Goal: Task Accomplishment & Management: Complete application form

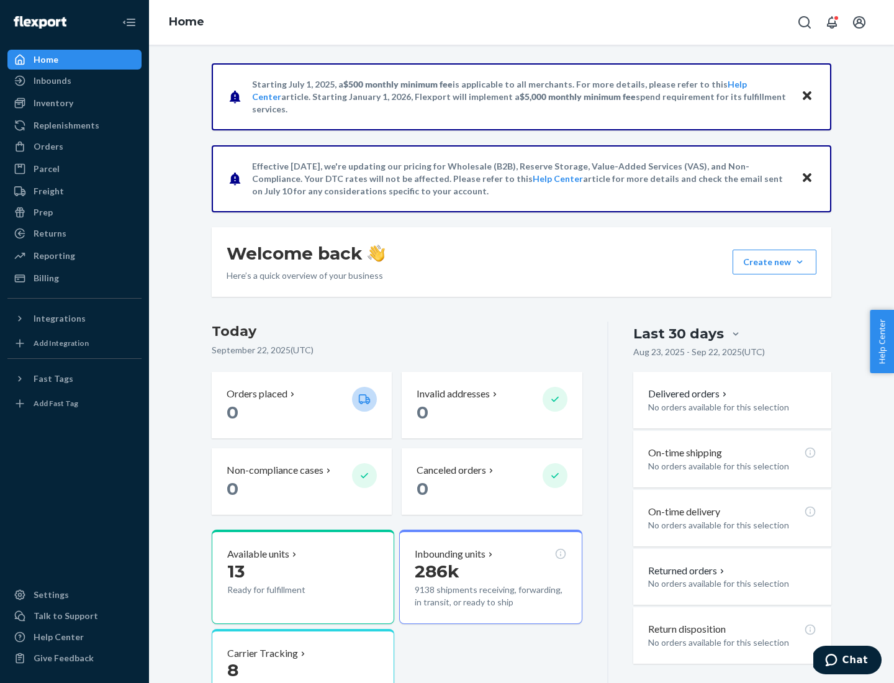
click at [800, 262] on button "Create new Create new inbound Create new order Create new product" at bounding box center [775, 262] width 84 height 25
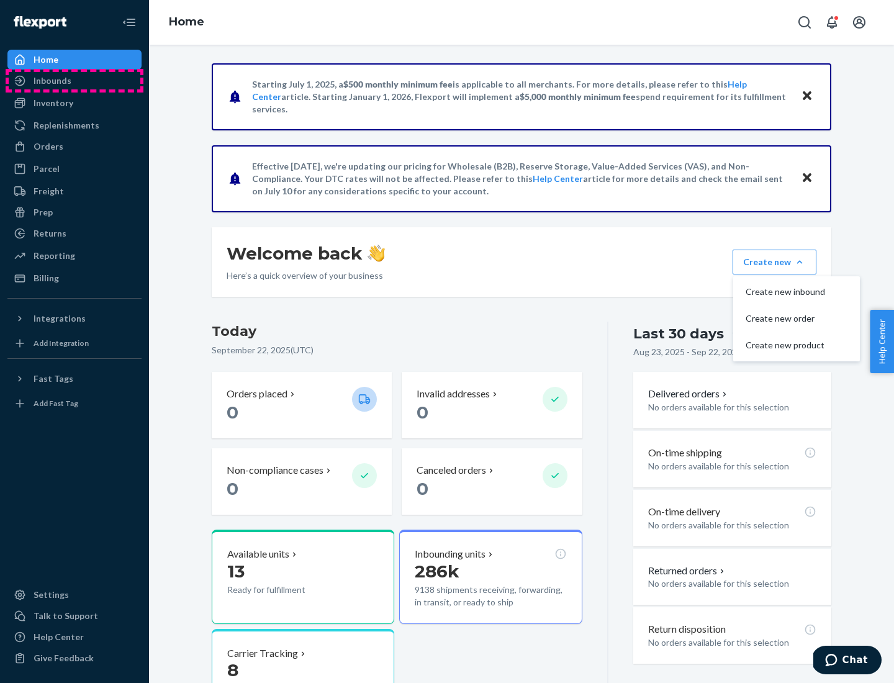
click at [75, 81] on div "Inbounds" at bounding box center [75, 80] width 132 height 17
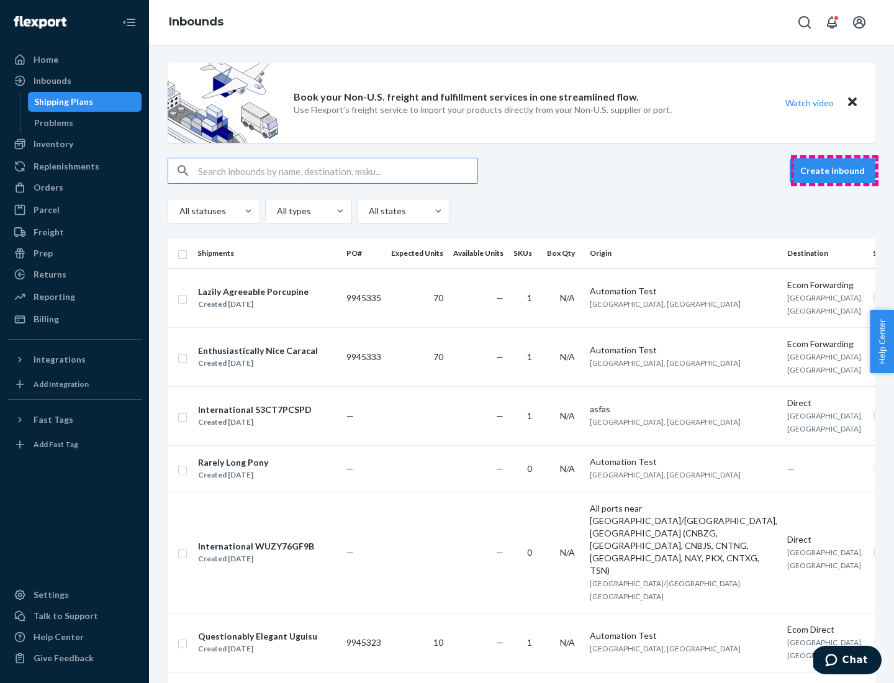
click at [834, 171] on button "Create inbound" at bounding box center [833, 170] width 86 height 25
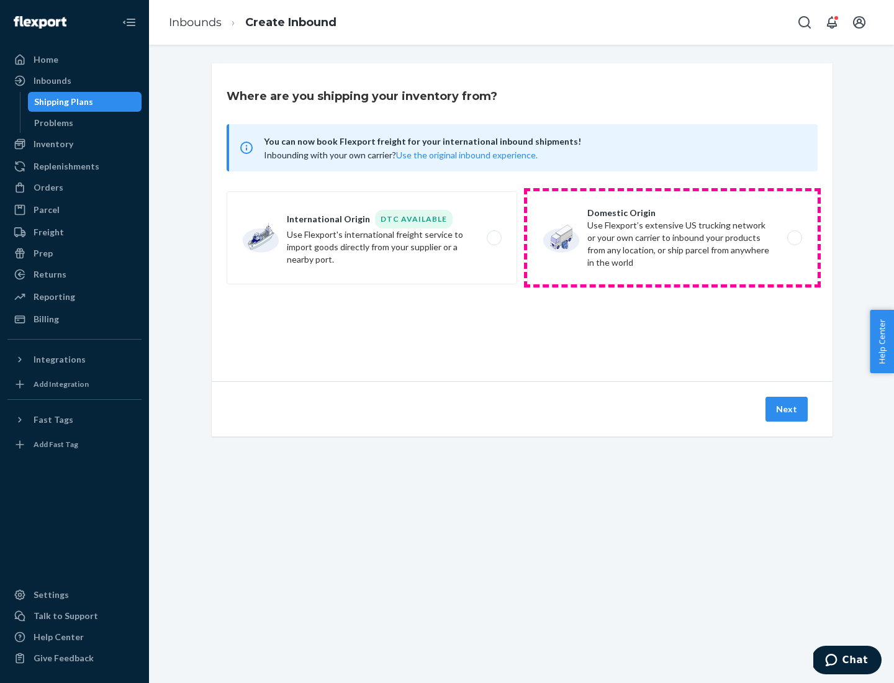
click at [672, 238] on label "Domestic Origin Use Flexport’s extensive US trucking network or your own carrie…" at bounding box center [672, 237] width 291 height 93
click at [794, 238] on input "Domestic Origin Use Flexport’s extensive US trucking network or your own carrie…" at bounding box center [798, 238] width 8 height 8
radio input "true"
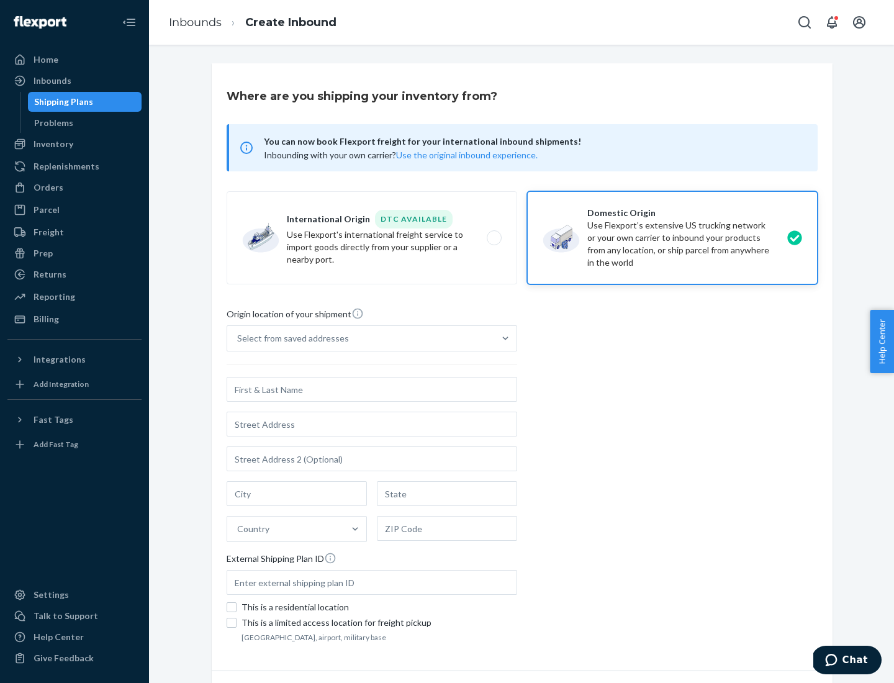
click at [290, 338] on div "Select from saved addresses" at bounding box center [293, 338] width 112 height 12
click at [238, 338] on input "Select from saved addresses" at bounding box center [237, 338] width 1 height 12
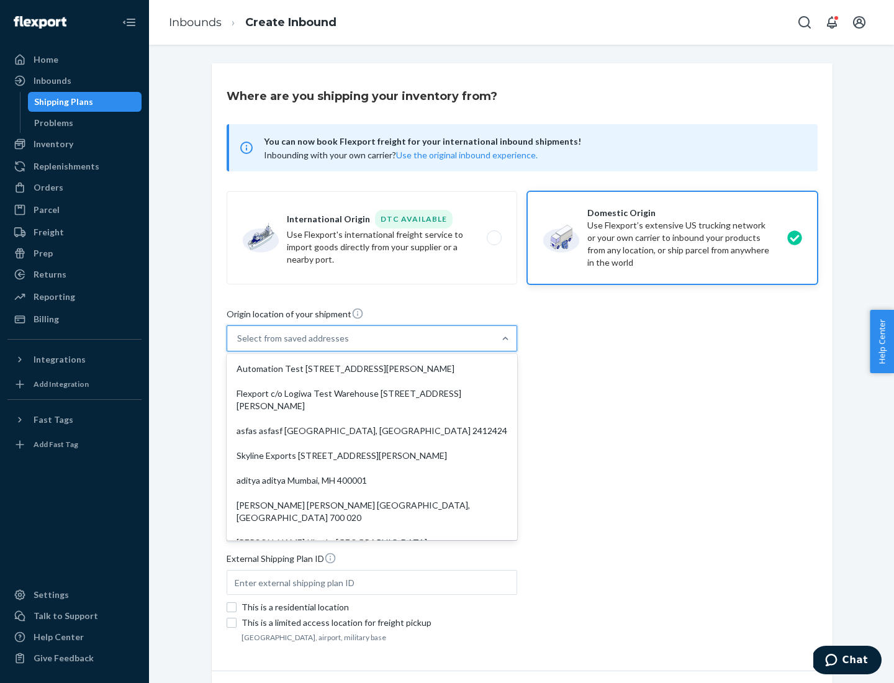
scroll to position [5, 0]
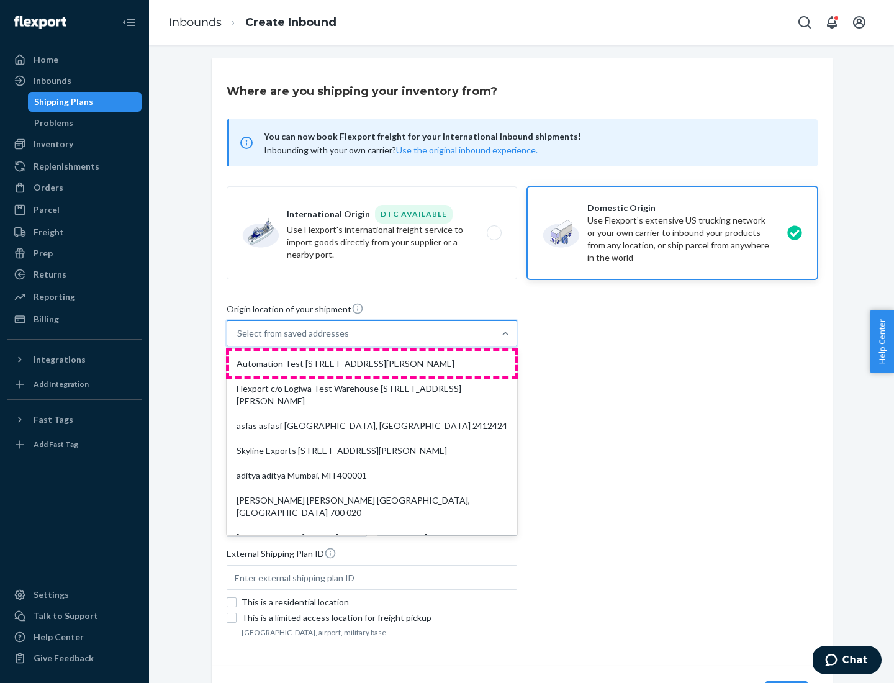
click at [372, 364] on div "Automation Test [STREET_ADDRESS][PERSON_NAME]" at bounding box center [372, 363] width 286 height 25
click at [238, 340] on input "option Automation Test [STREET_ADDRESS][PERSON_NAME]. 9 results available. Use …" at bounding box center [237, 333] width 1 height 12
type input "Automation Test"
type input "9th Floor"
type input "[GEOGRAPHIC_DATA]"
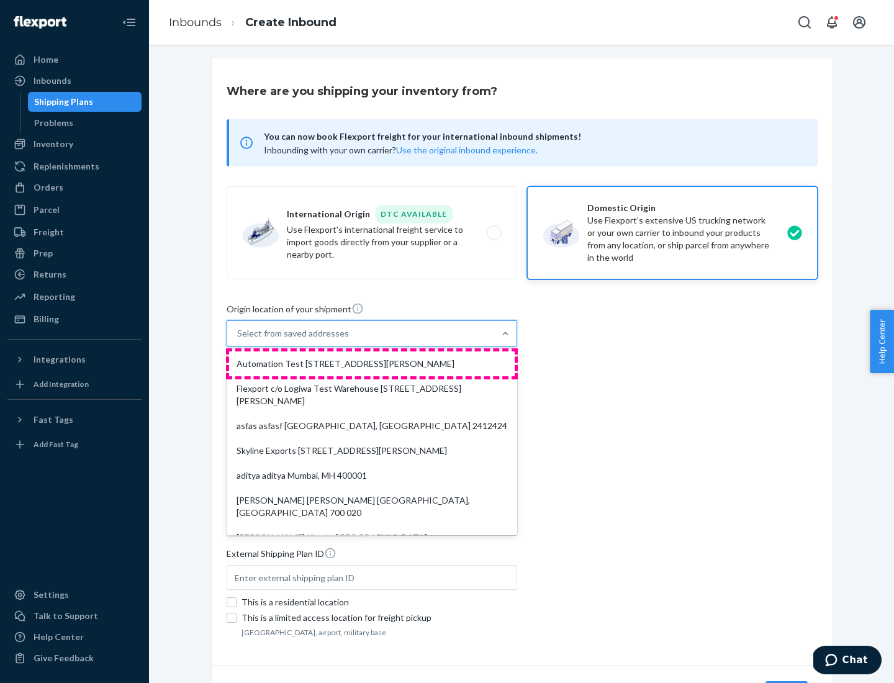
type input "CA"
type input "94104"
type input "[STREET_ADDRESS][PERSON_NAME]"
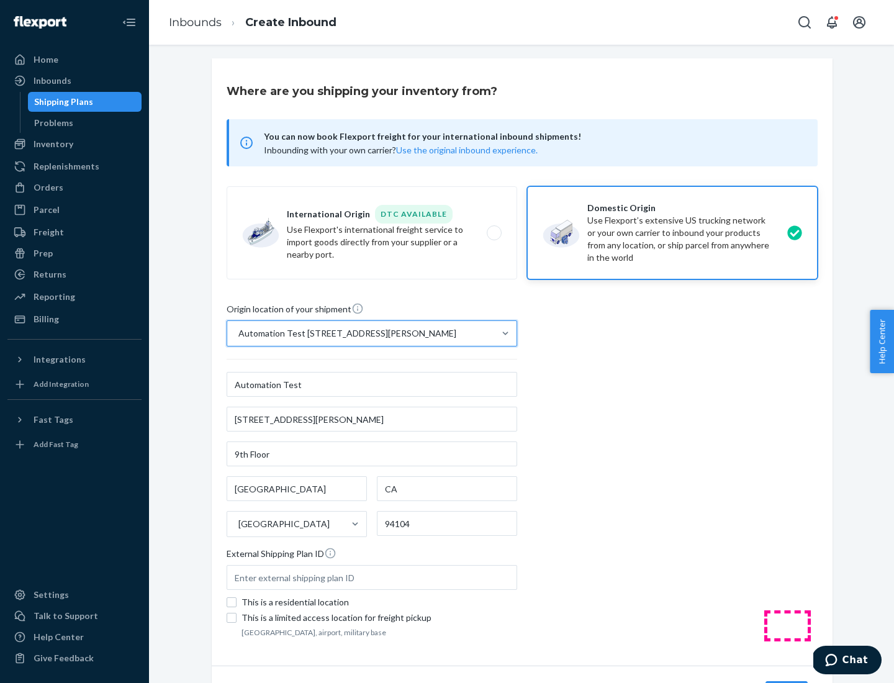
scroll to position [73, 0]
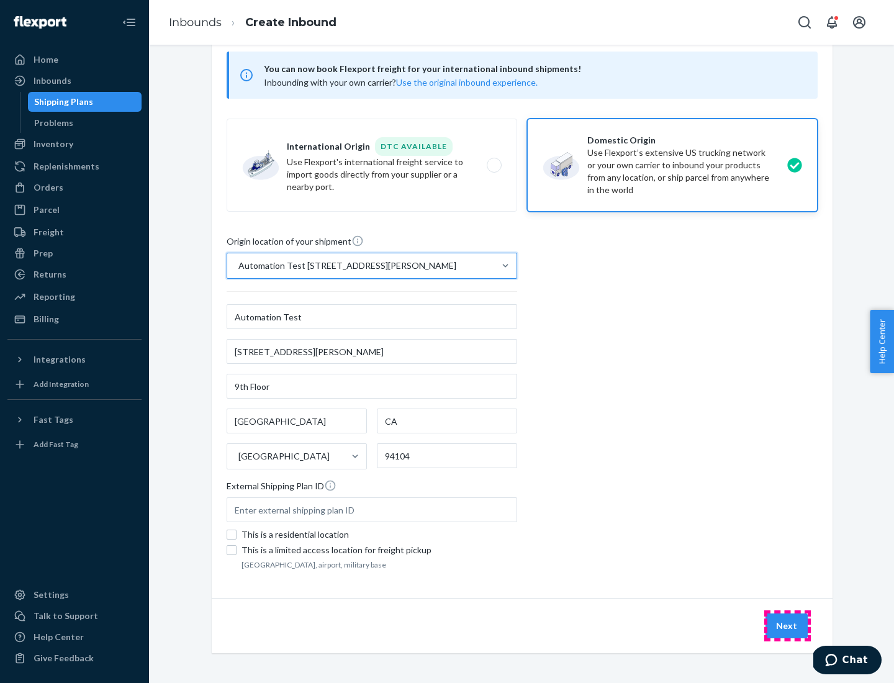
click at [787, 626] on button "Next" at bounding box center [787, 625] width 42 height 25
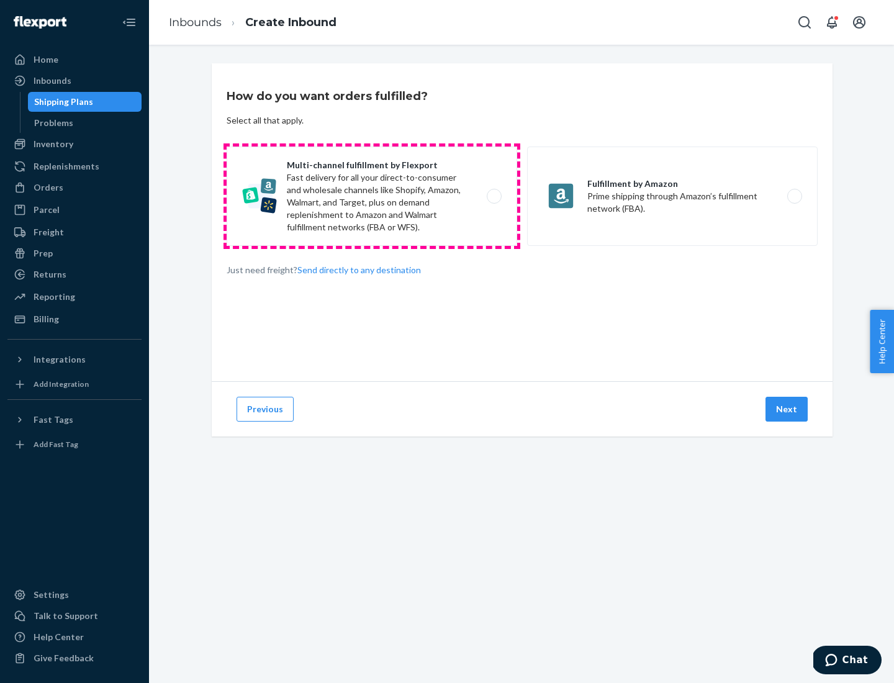
click at [372, 196] on label "Multi-channel fulfillment by Flexport Fast delivery for all your direct-to-cons…" at bounding box center [372, 196] width 291 height 99
click at [494, 196] on input "Multi-channel fulfillment by Flexport Fast delivery for all your direct-to-cons…" at bounding box center [498, 196] width 8 height 8
radio input "true"
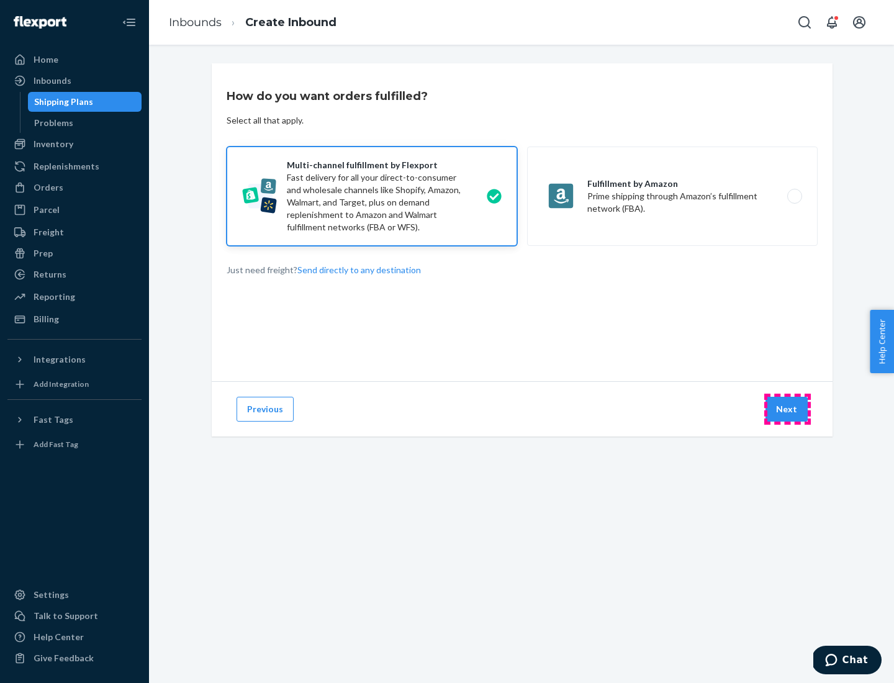
click at [787, 409] on button "Next" at bounding box center [787, 409] width 42 height 25
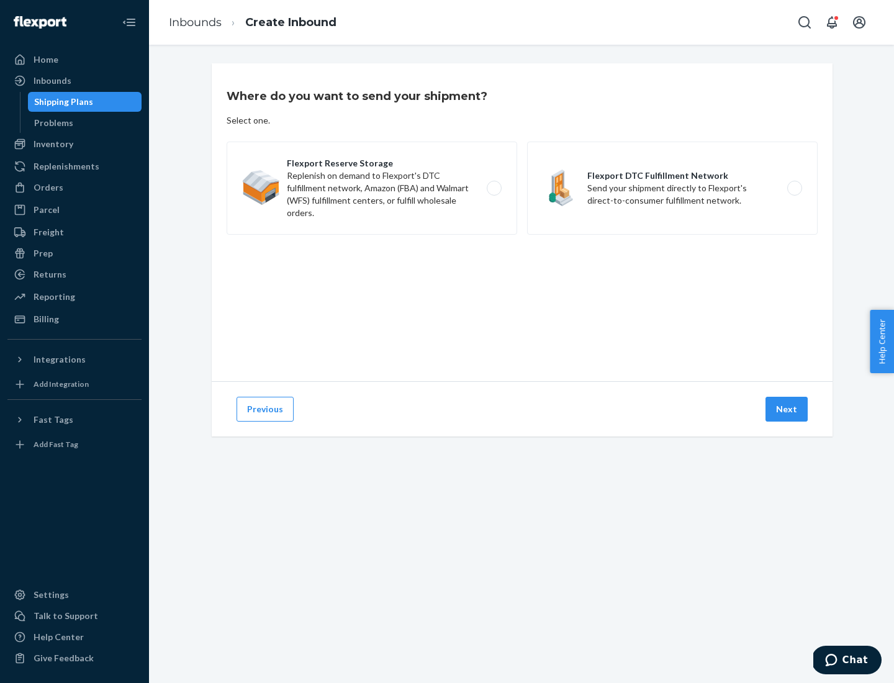
click at [672, 188] on label "Flexport DTC Fulfillment Network Send your shipment directly to Flexport's dire…" at bounding box center [672, 188] width 291 height 93
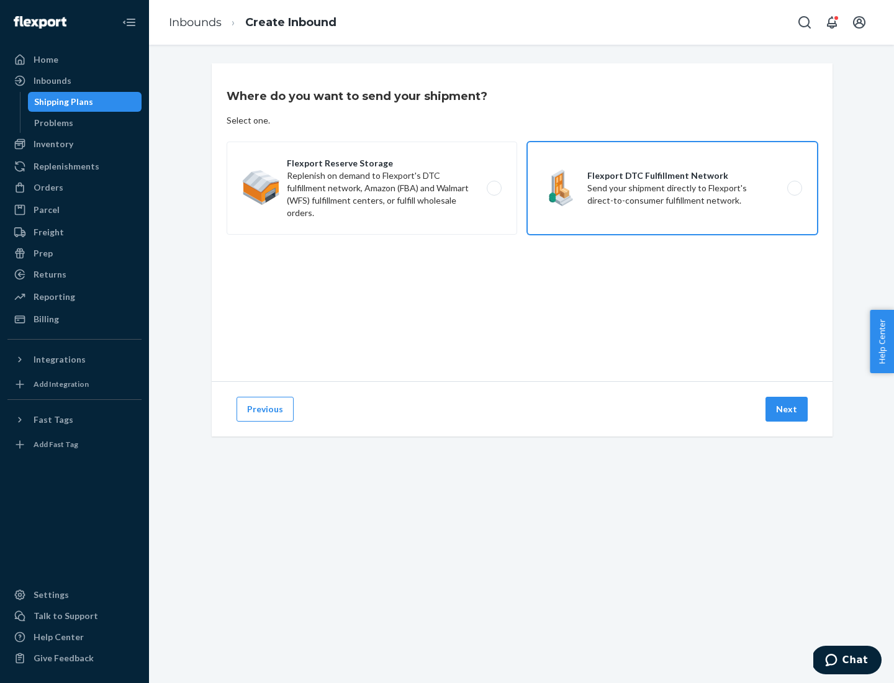
click at [794, 188] on input "Flexport DTC Fulfillment Network Send your shipment directly to Flexport's dire…" at bounding box center [798, 188] width 8 height 8
radio input "true"
click at [787, 409] on button "Next" at bounding box center [787, 409] width 42 height 25
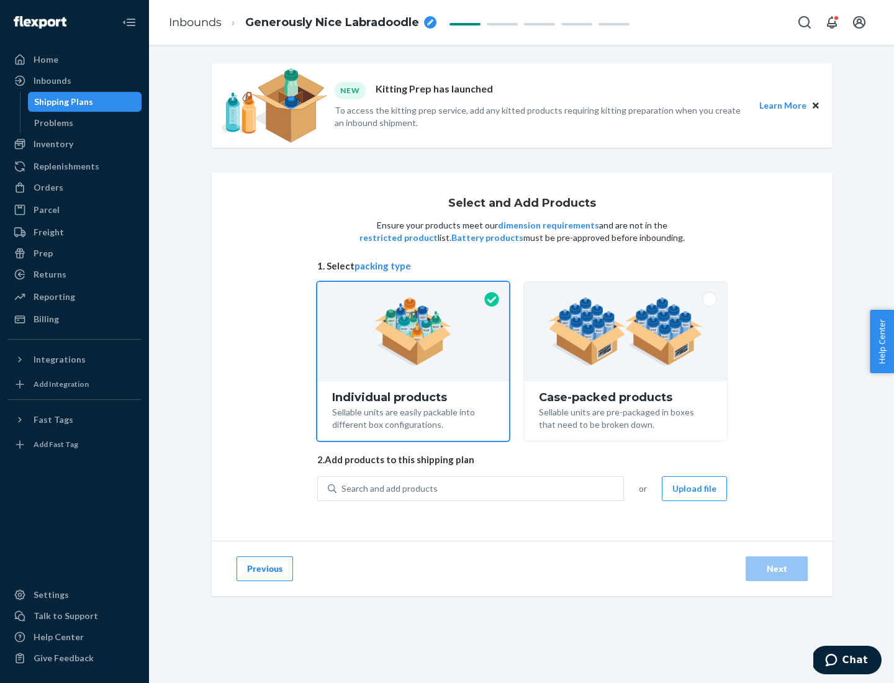
click at [626, 332] on img at bounding box center [625, 331] width 155 height 68
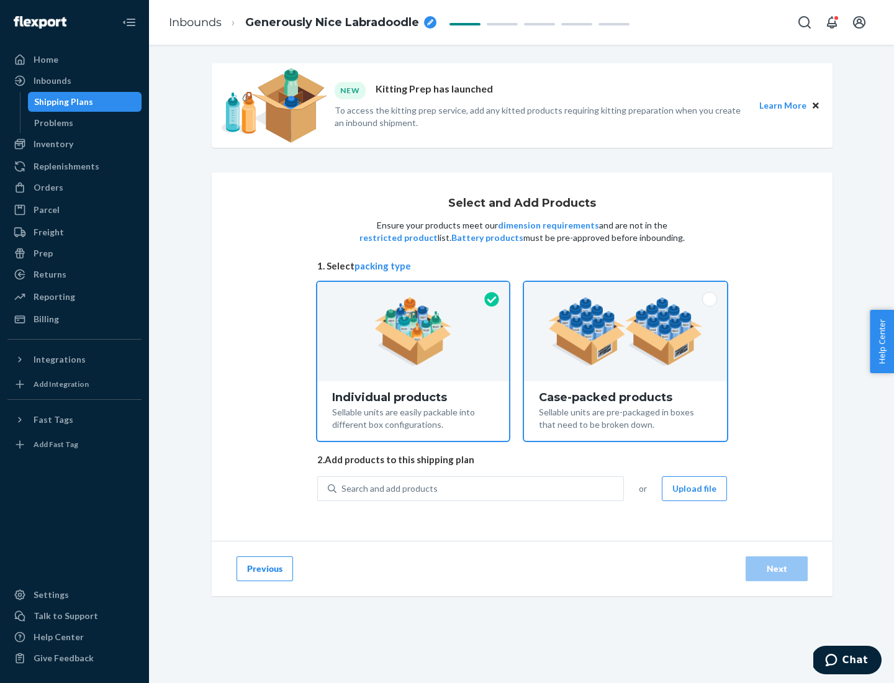
click at [626, 290] on input "Case-packed products Sellable units are pre-packaged in boxes that need to be b…" at bounding box center [625, 286] width 8 height 8
radio input "true"
radio input "false"
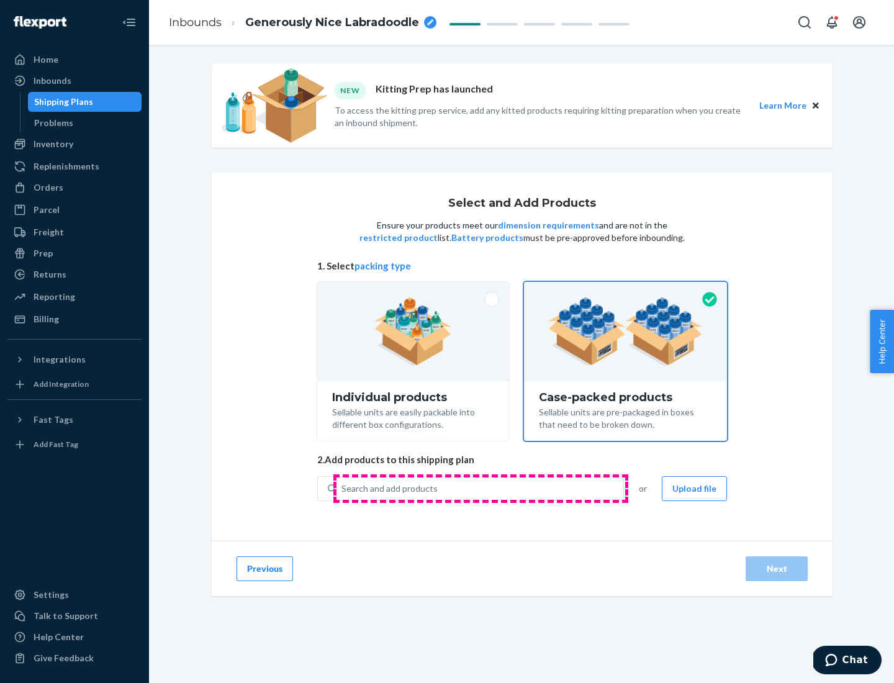
click at [481, 488] on div "Search and add products" at bounding box center [480, 488] width 287 height 22
click at [343, 488] on input "Search and add products" at bounding box center [341, 488] width 1 height 12
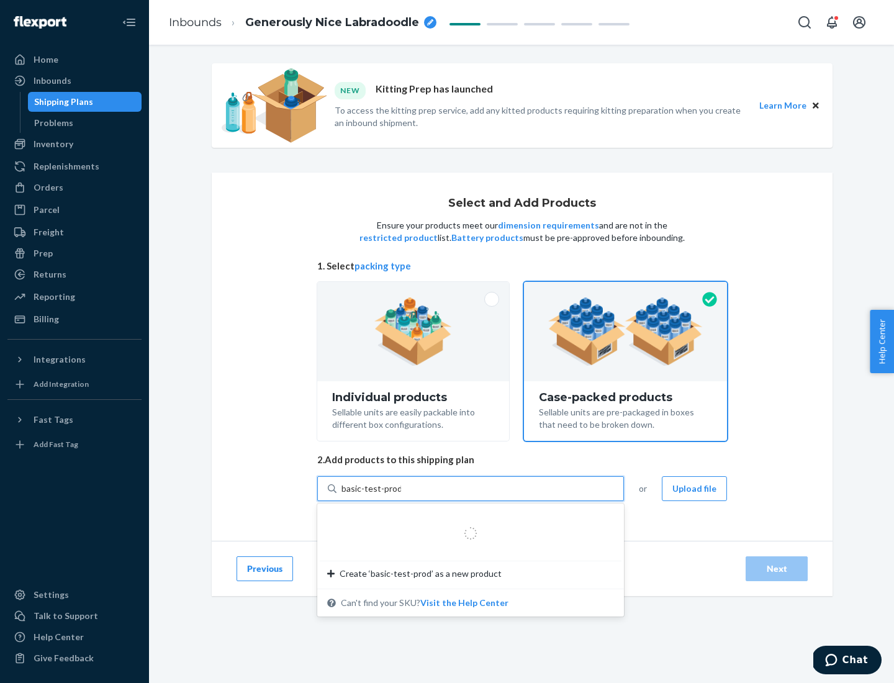
type input "basic-test-product-1"
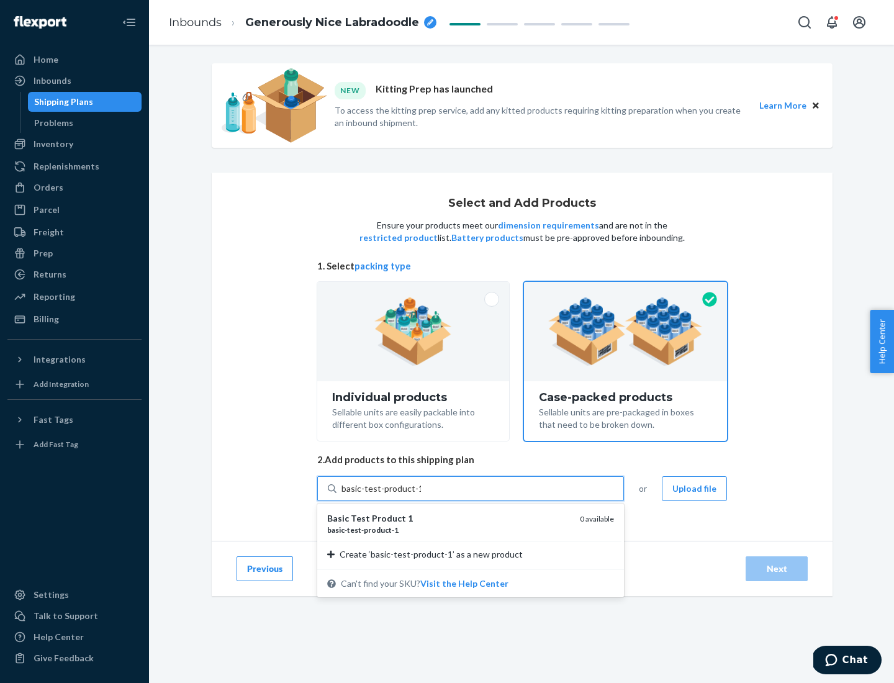
click at [449, 530] on div "basic - test - product - 1" at bounding box center [448, 530] width 243 height 11
click at [421, 495] on input "basic-test-product-1" at bounding box center [380, 488] width 79 height 12
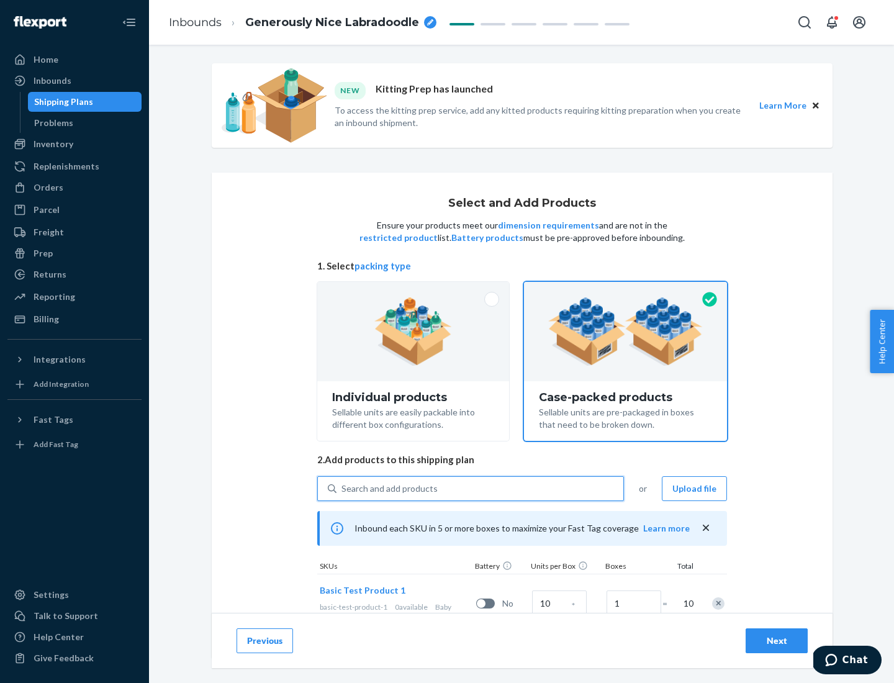
scroll to position [45, 0]
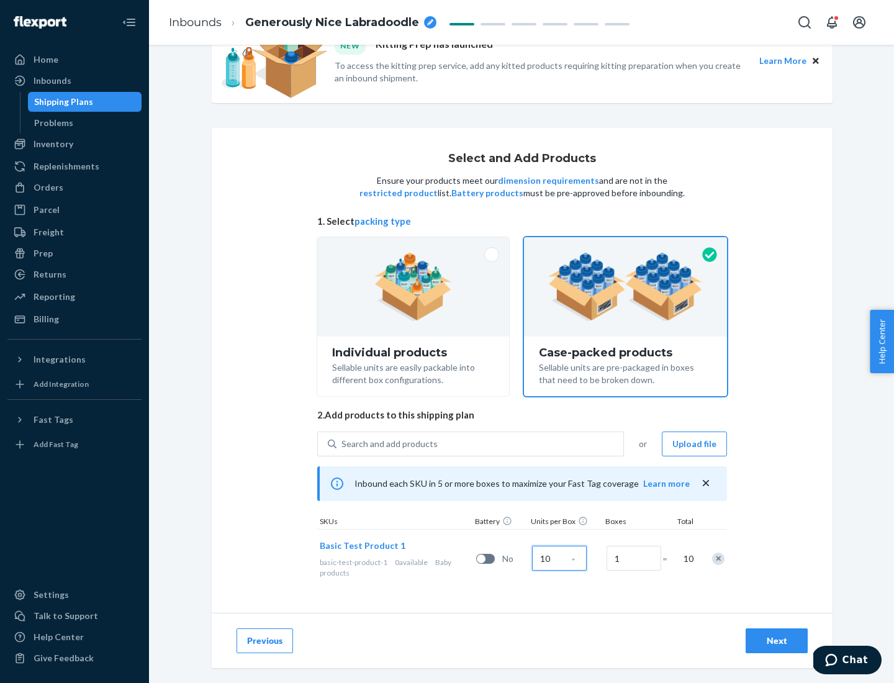
type input "10"
type input "7"
click at [777, 641] on div "Next" at bounding box center [776, 641] width 41 height 12
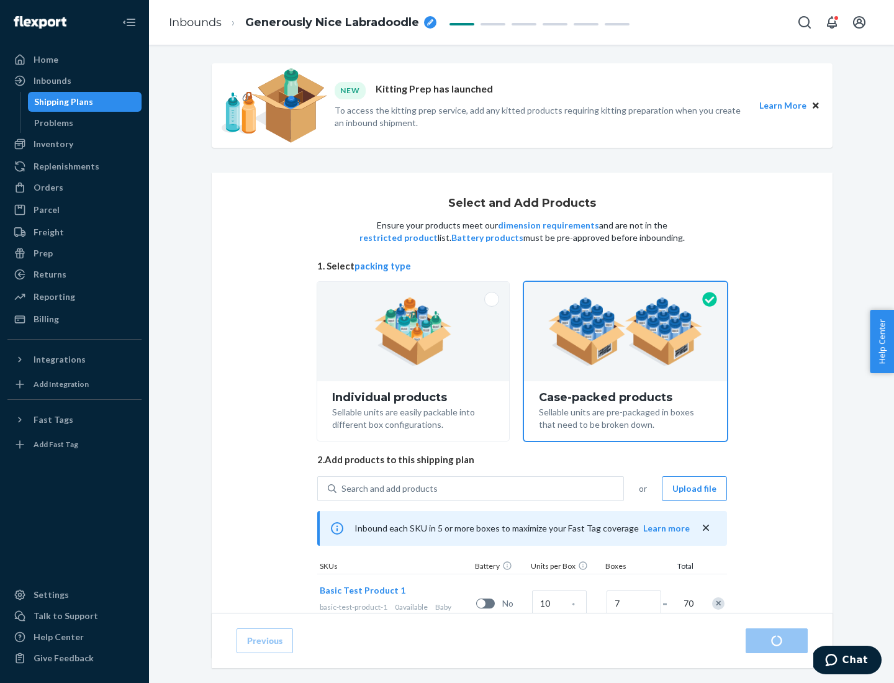
radio input "true"
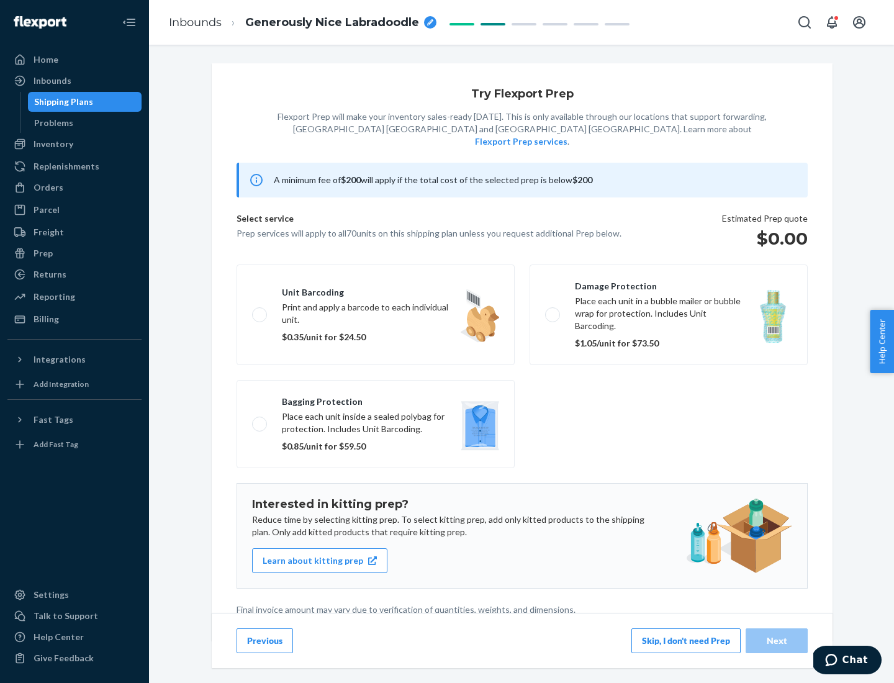
scroll to position [3, 0]
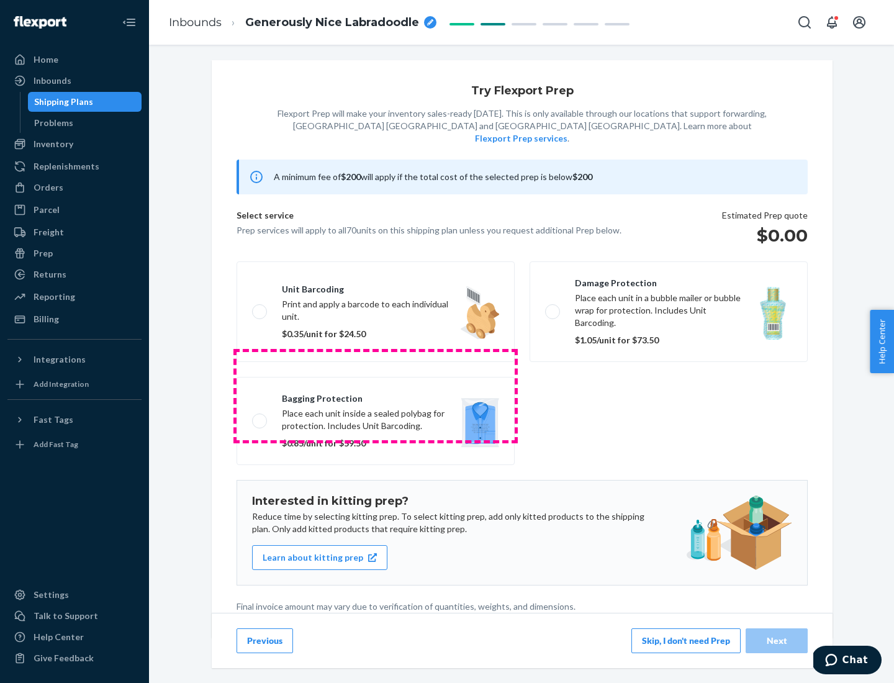
click at [376, 395] on label "Bagging protection Place each unit inside a sealed polybag for protection. Incl…" at bounding box center [376, 421] width 278 height 88
click at [260, 417] on input "Bagging protection Place each unit inside a sealed polybag for protection. Incl…" at bounding box center [256, 421] width 8 height 8
checkbox input "true"
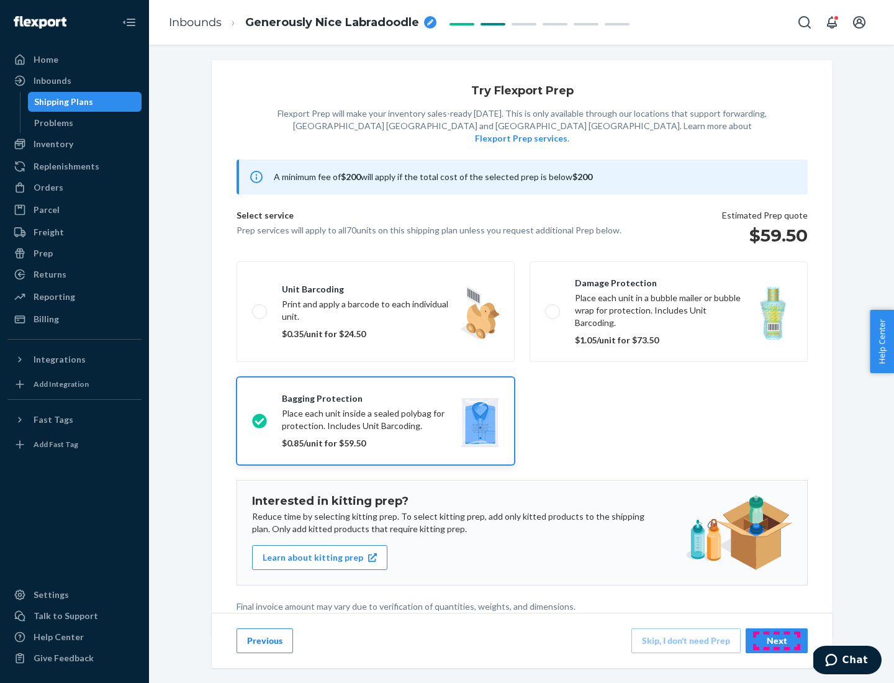
click at [777, 640] on div "Next" at bounding box center [776, 641] width 41 height 12
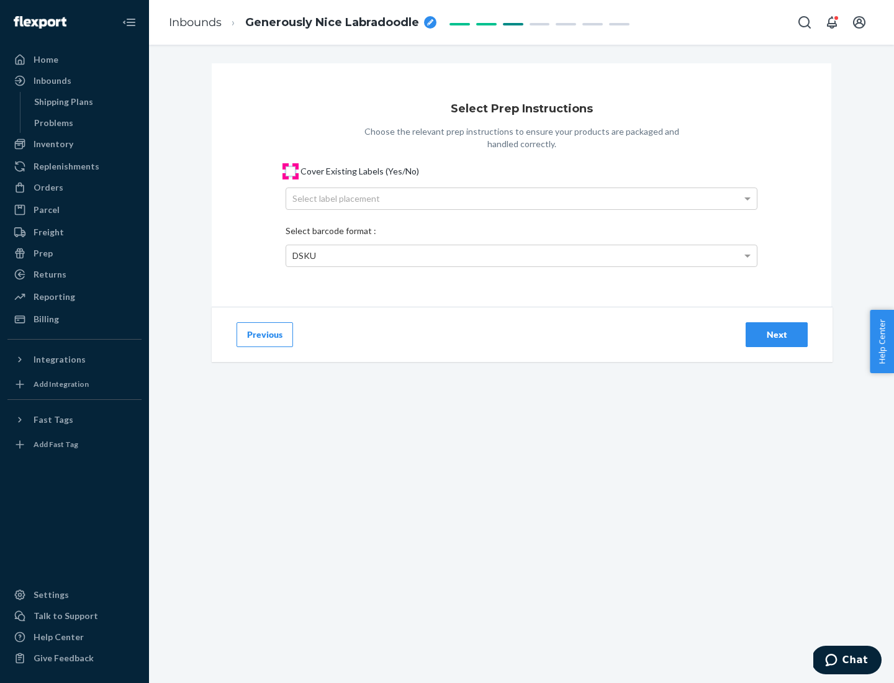
click at [291, 171] on input "Cover Existing Labels (Yes/No)" at bounding box center [291, 171] width 10 height 10
checkbox input "true"
click at [522, 198] on div "Select label placement" at bounding box center [521, 198] width 471 height 21
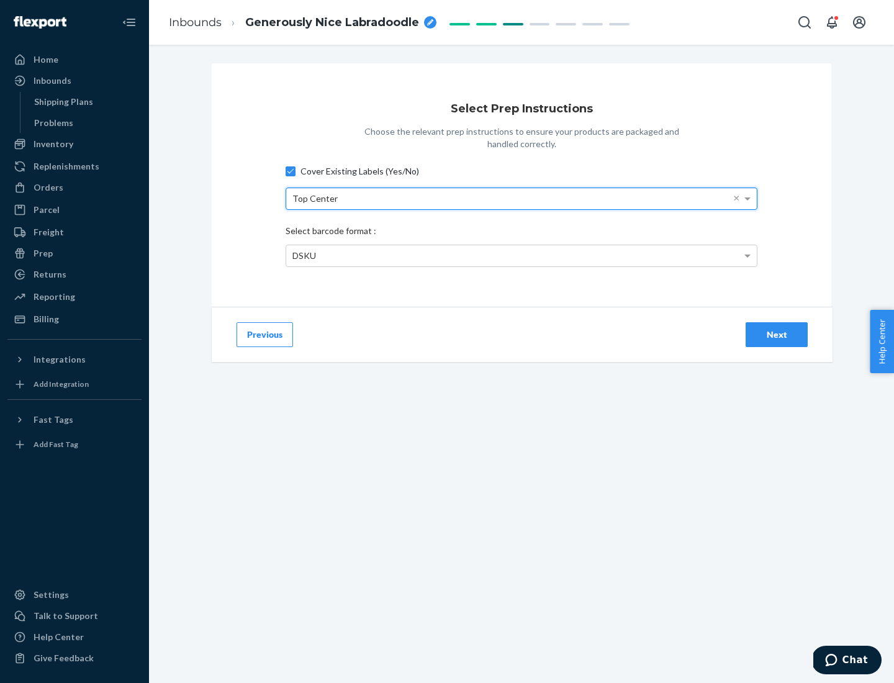
click at [522, 255] on div "DSKU" at bounding box center [521, 255] width 471 height 21
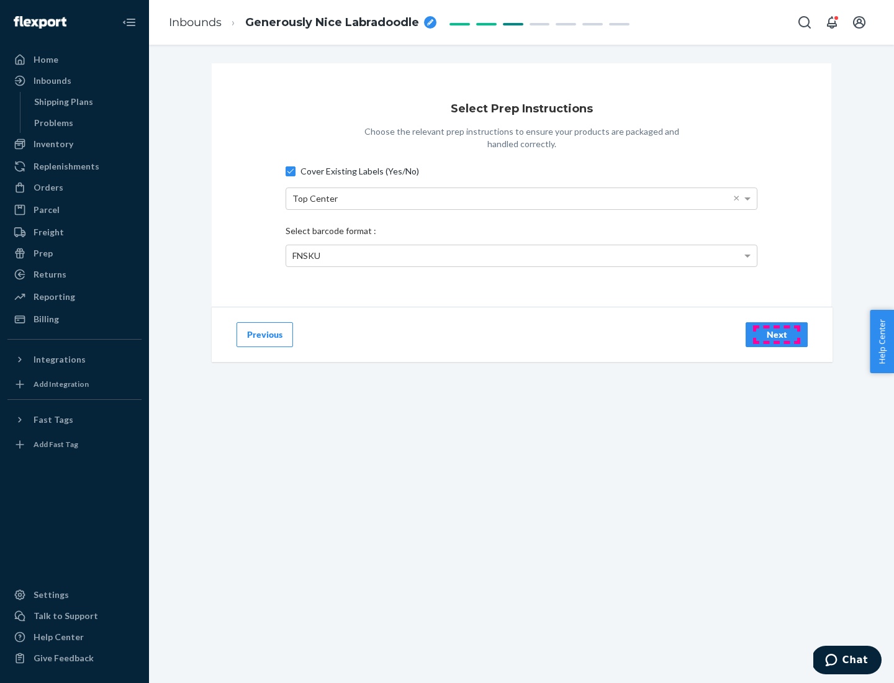
click at [777, 334] on div "Next" at bounding box center [776, 334] width 41 height 12
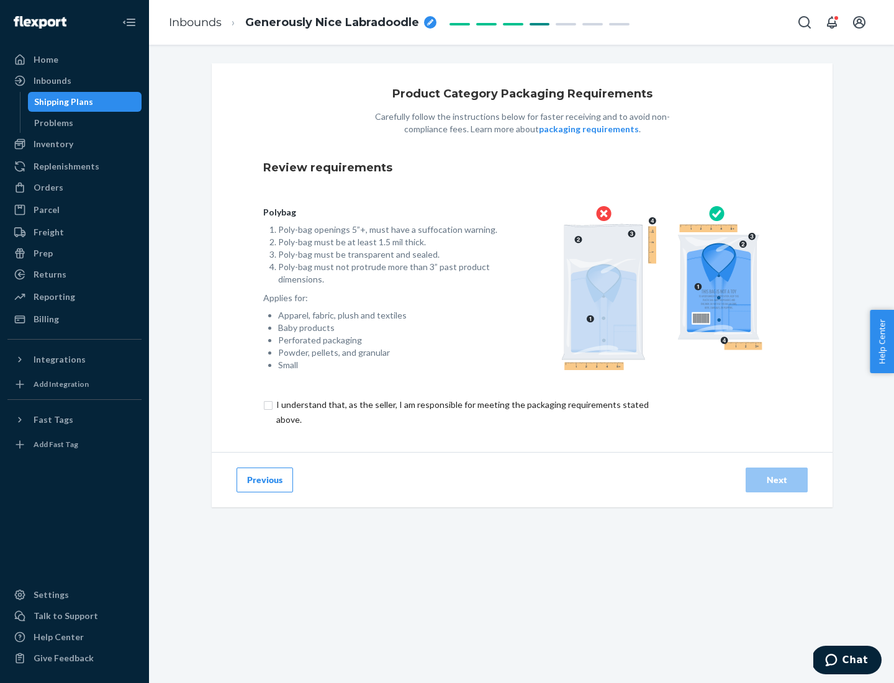
click at [461, 412] on input "checkbox" at bounding box center [469, 412] width 413 height 30
checkbox input "true"
click at [777, 479] on div "Next" at bounding box center [776, 480] width 41 height 12
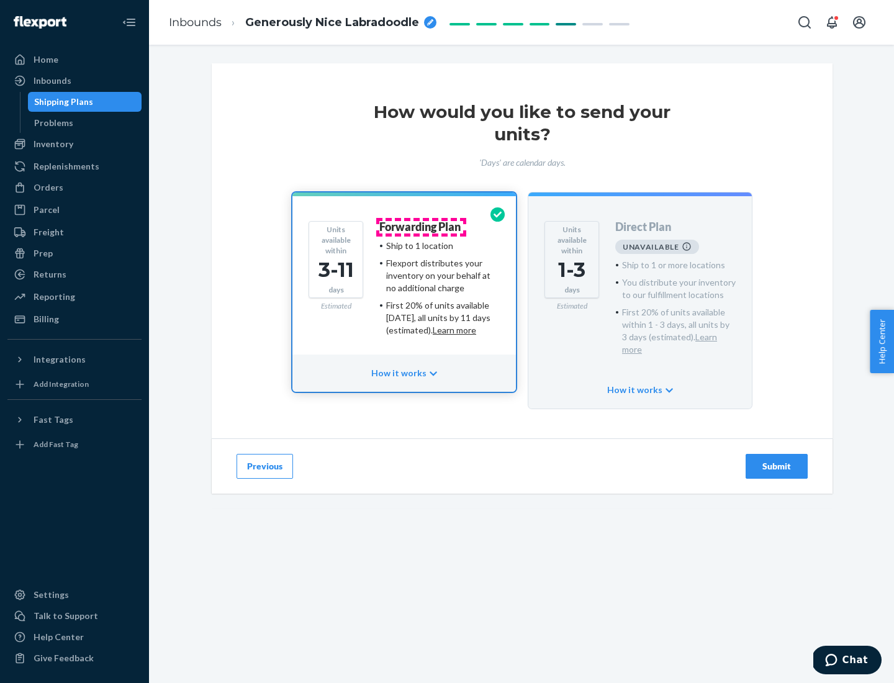
click at [421, 227] on h4 "Forwarding Plan" at bounding box center [419, 227] width 81 height 12
click at [777, 460] on div "Submit" at bounding box center [776, 466] width 41 height 12
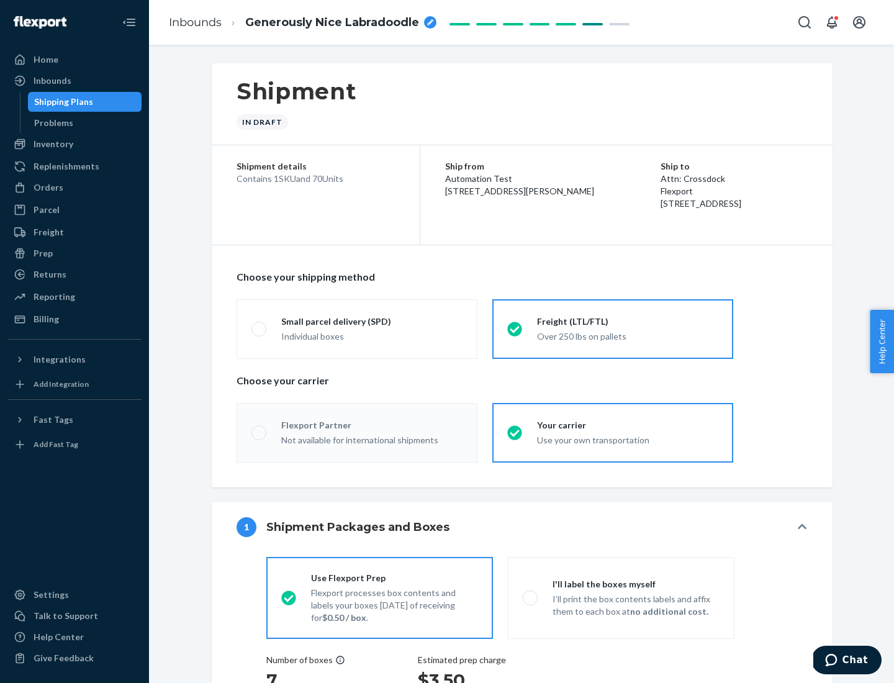
radio input "true"
radio input "false"
radio input "true"
radio input "false"
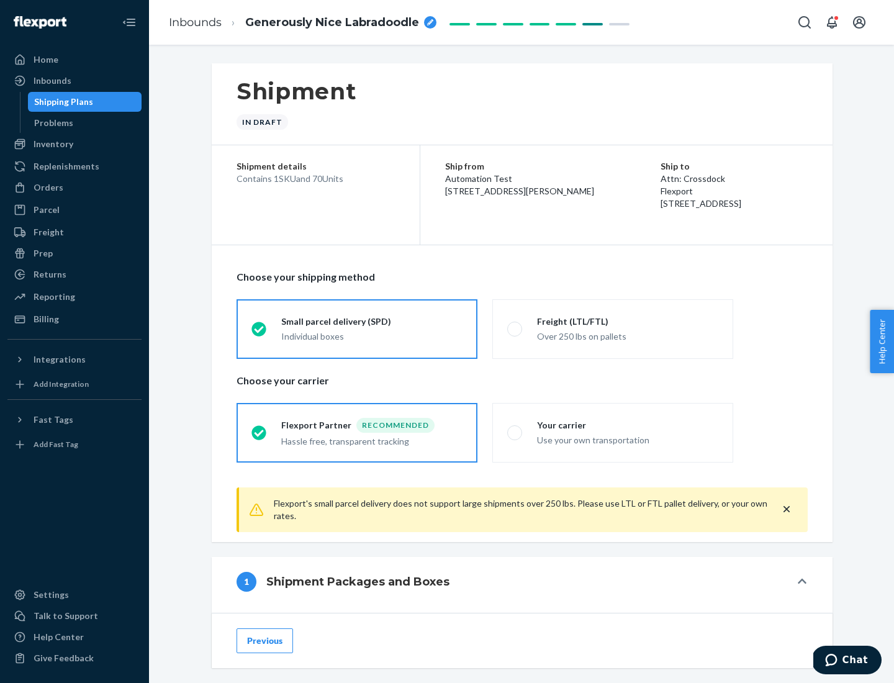
click at [613, 328] on div "Over 250 lbs on pallets" at bounding box center [627, 335] width 181 height 15
click at [515, 328] on input "Freight (LTL/FTL) Over 250 lbs on pallets" at bounding box center [511, 329] width 8 height 8
radio input "true"
radio input "false"
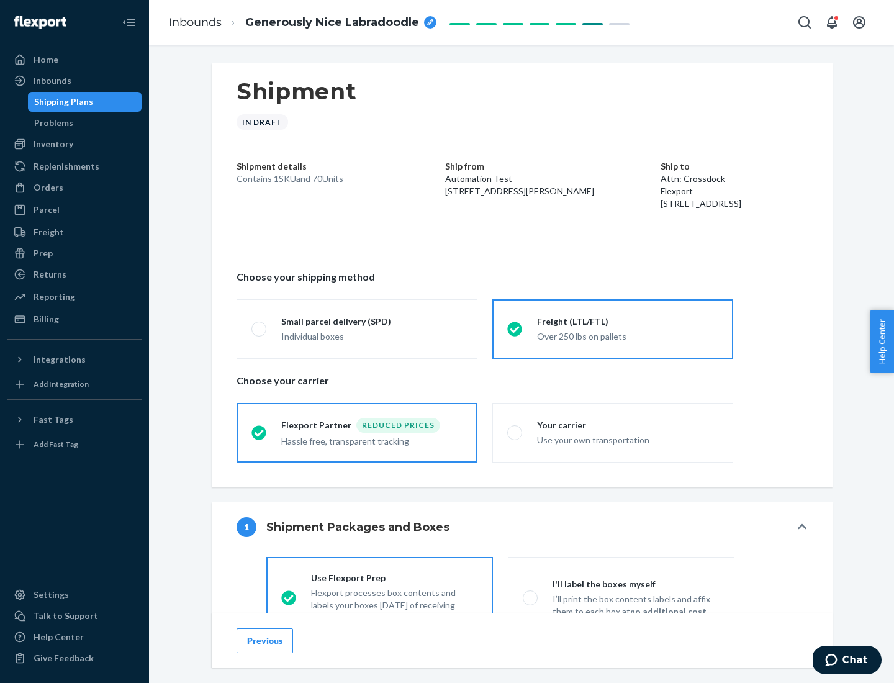
scroll to position [69, 0]
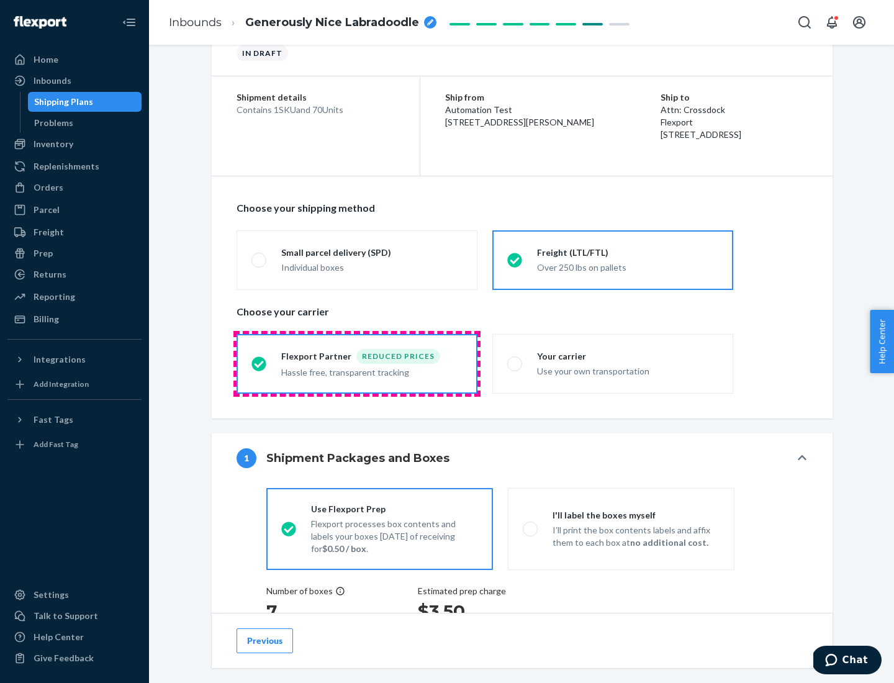
click at [357, 364] on div "Hassle free, transparent tracking" at bounding box center [371, 371] width 181 height 15
click at [260, 363] on input "Flexport Partner Reduced prices Hassle free, transparent tracking" at bounding box center [255, 363] width 8 height 8
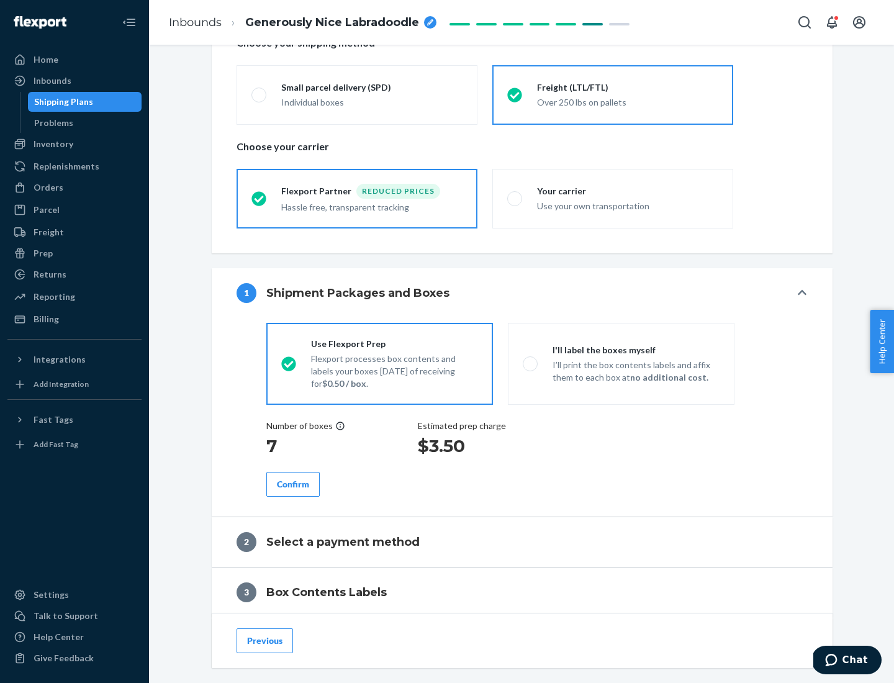
click at [621, 363] on p "I’ll print the box contents labels and affix them to each box at no additional …" at bounding box center [636, 371] width 167 height 25
click at [531, 363] on input "I'll label the boxes myself I’ll print the box contents labels and affix them t…" at bounding box center [527, 363] width 8 height 8
radio input "true"
radio input "false"
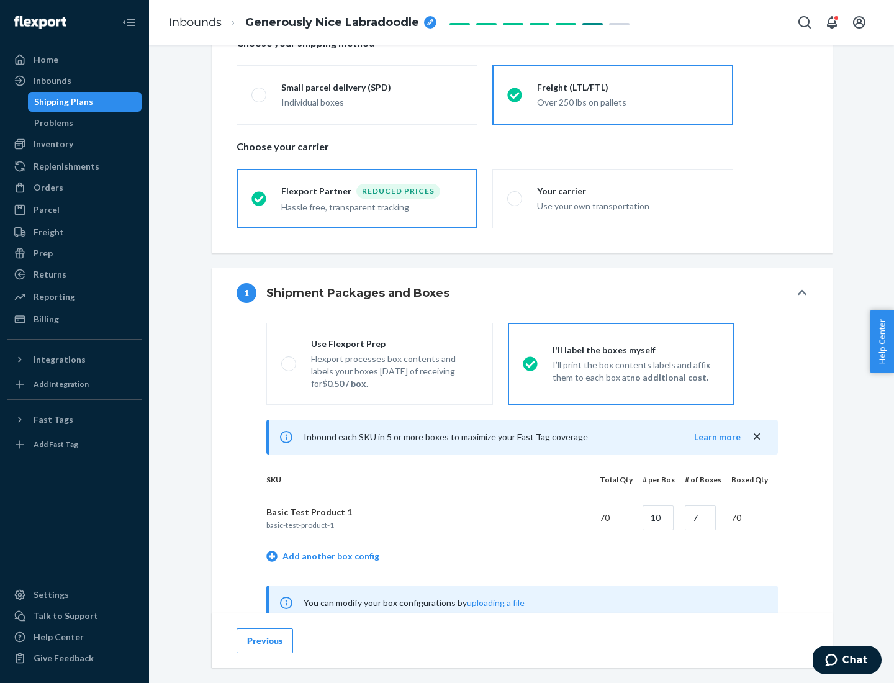
scroll to position [388, 0]
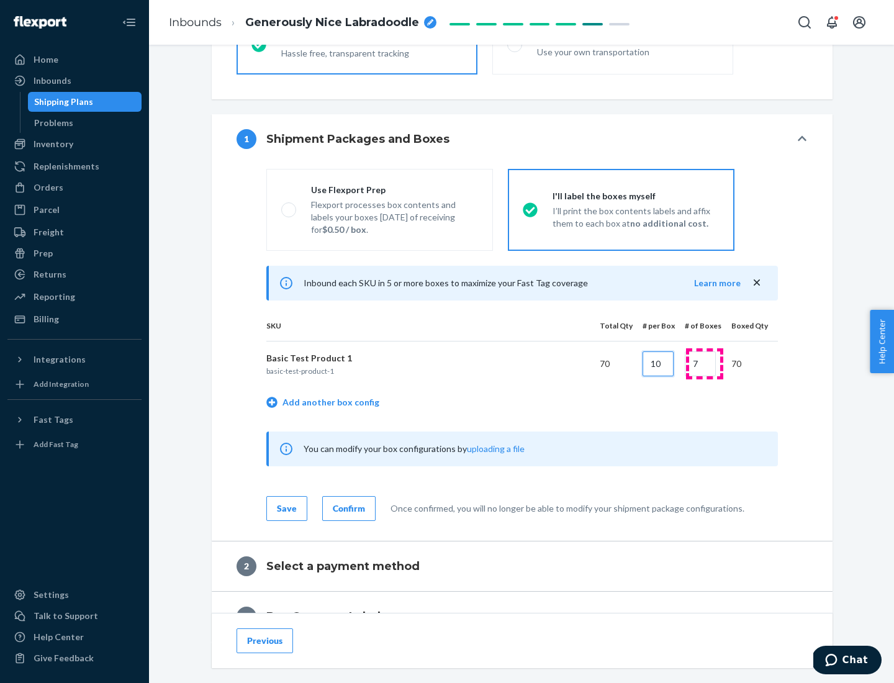
type input "10"
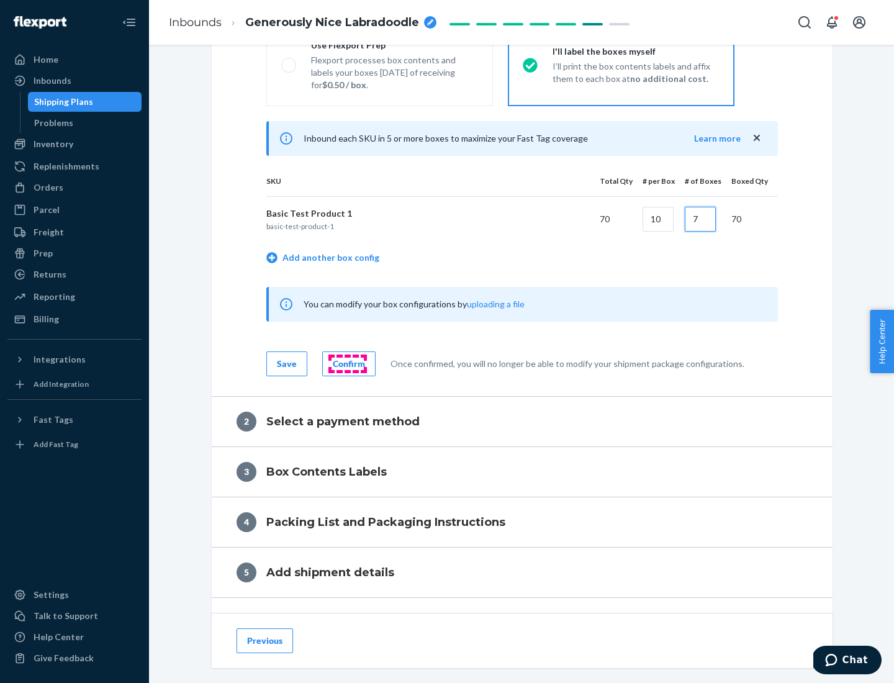
type input "7"
click at [347, 363] on div "Confirm" at bounding box center [349, 364] width 32 height 12
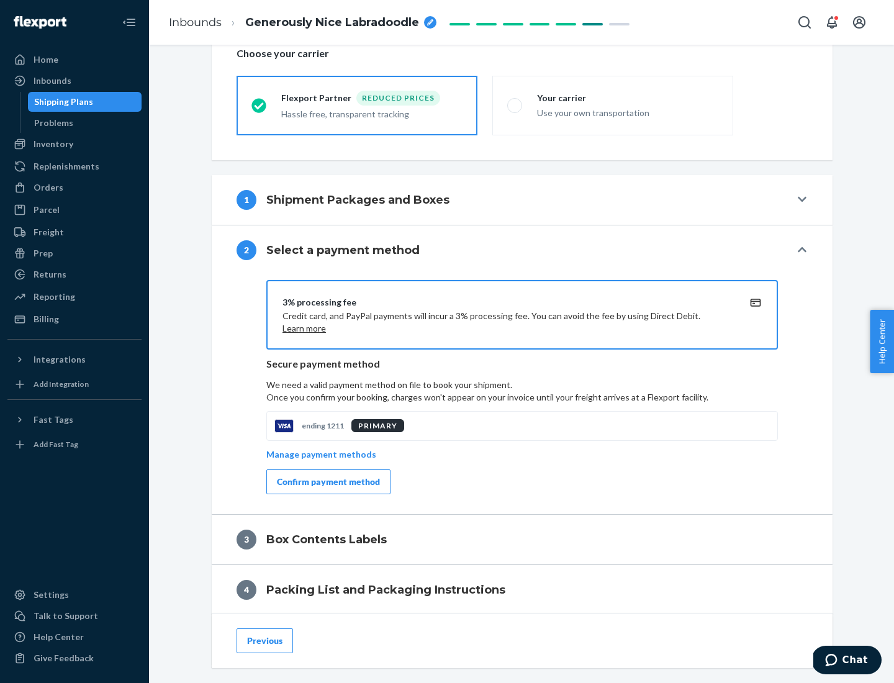
scroll to position [445, 0]
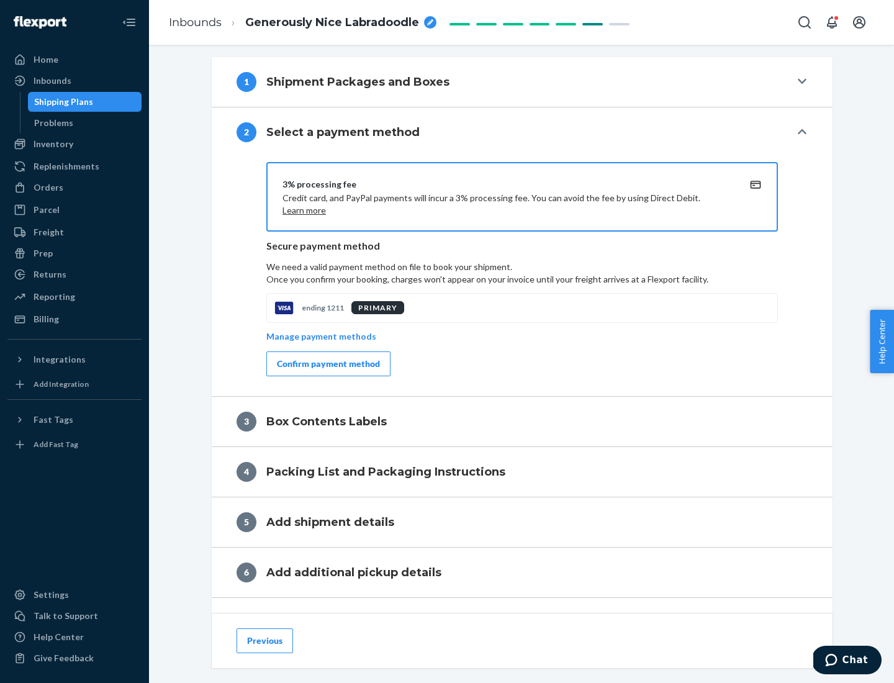
click at [327, 364] on div "Confirm payment method" at bounding box center [328, 364] width 103 height 12
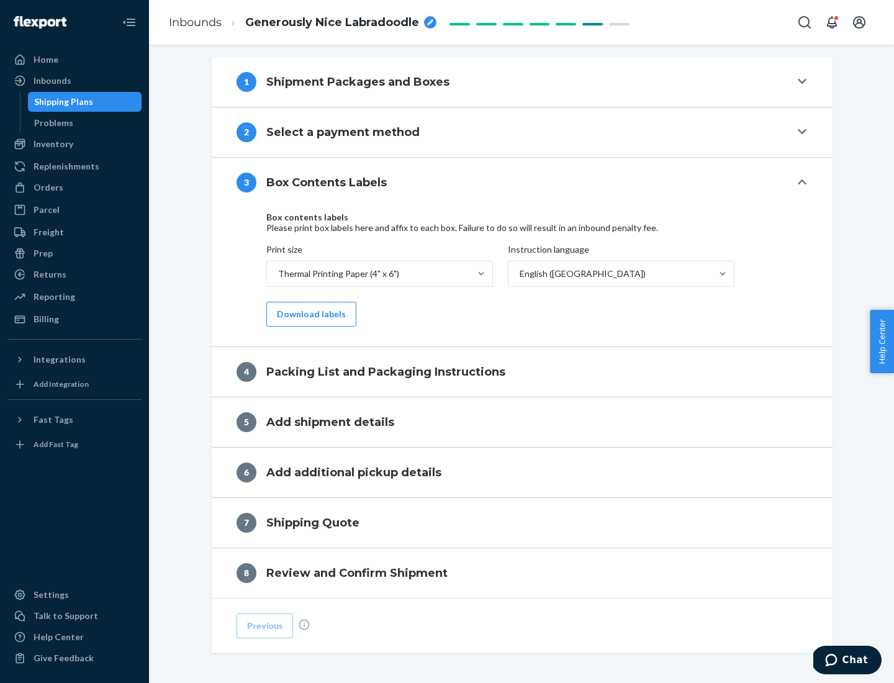
scroll to position [395, 0]
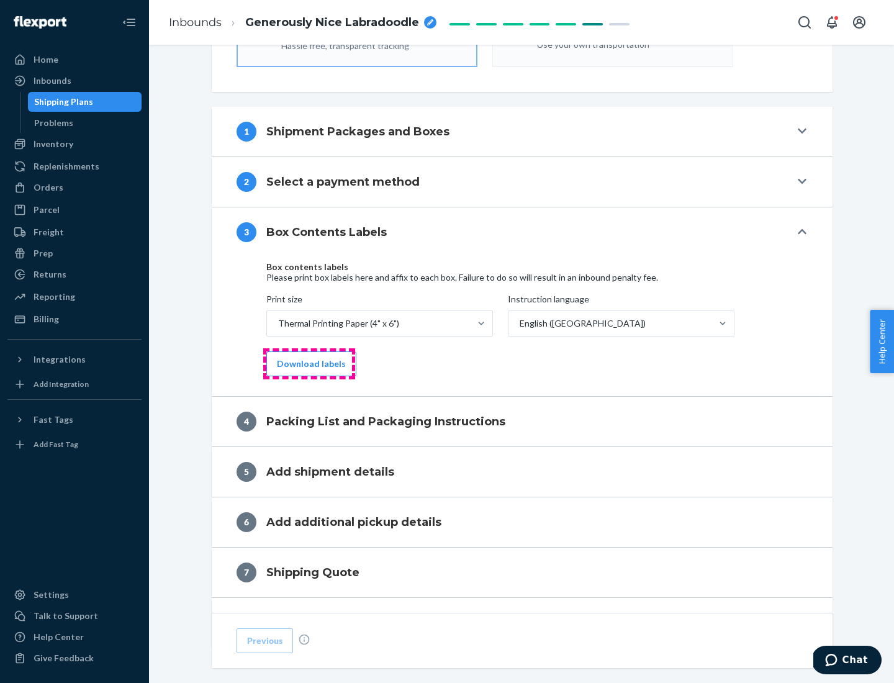
click at [309, 364] on button "Download labels" at bounding box center [311, 363] width 90 height 25
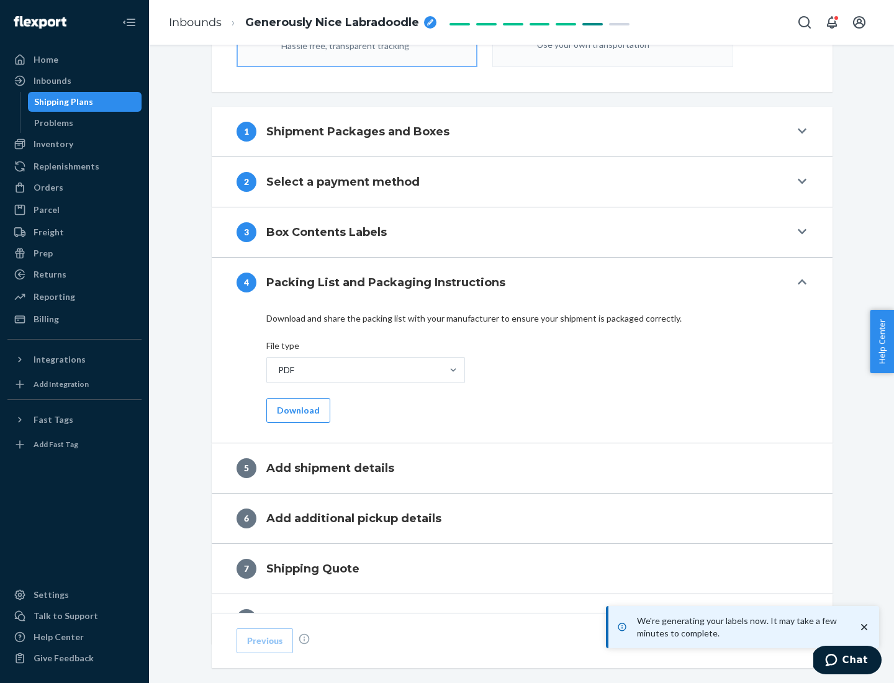
scroll to position [442, 0]
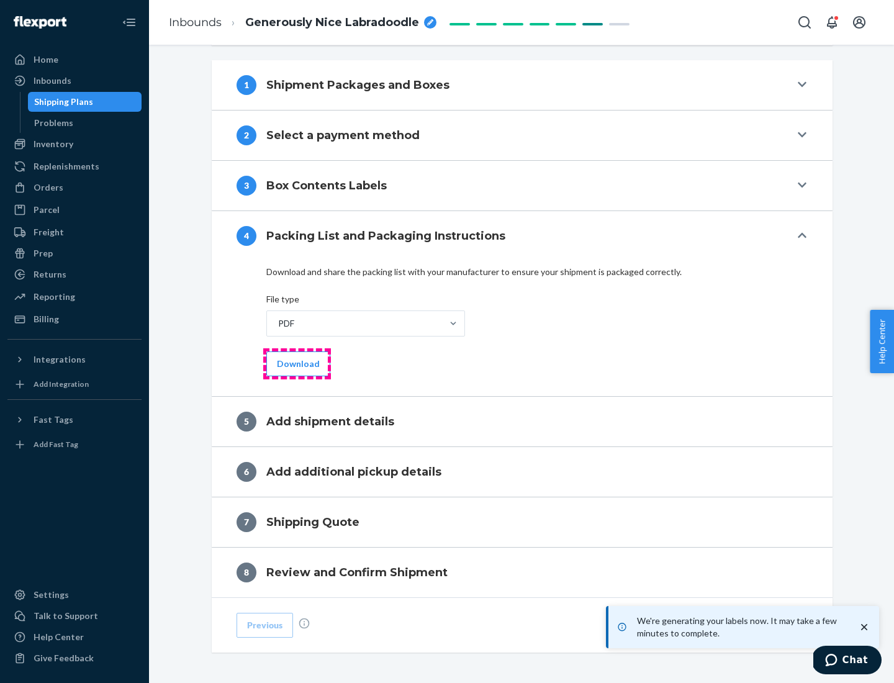
click at [297, 363] on button "Download" at bounding box center [298, 363] width 64 height 25
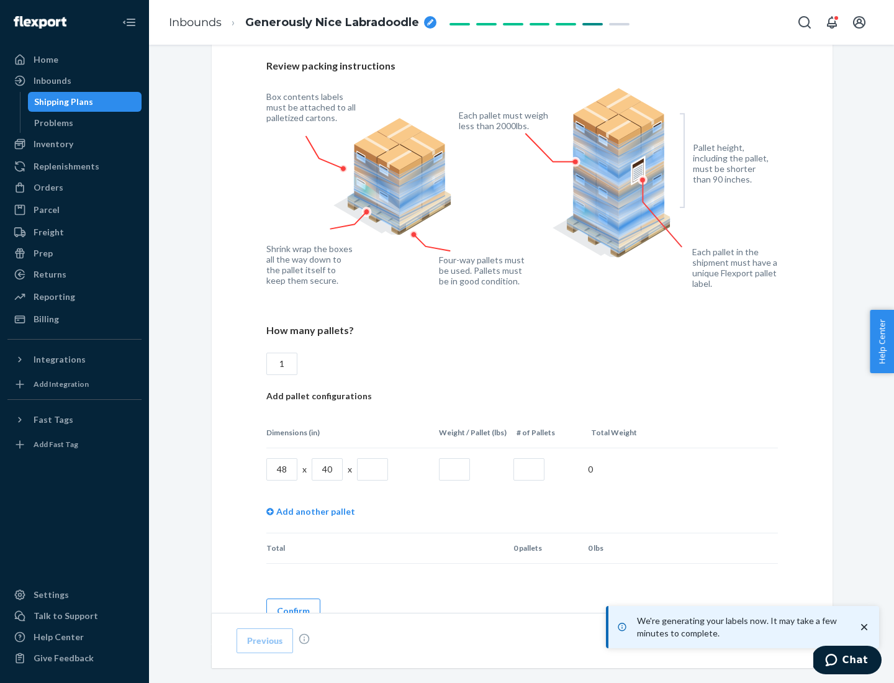
scroll to position [902, 0]
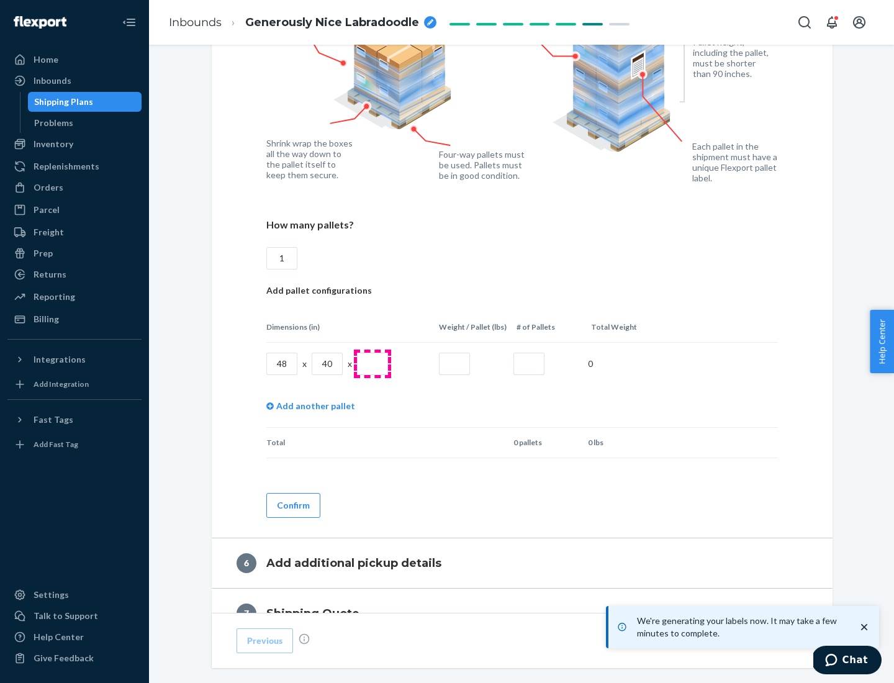
type input "1"
type input "40"
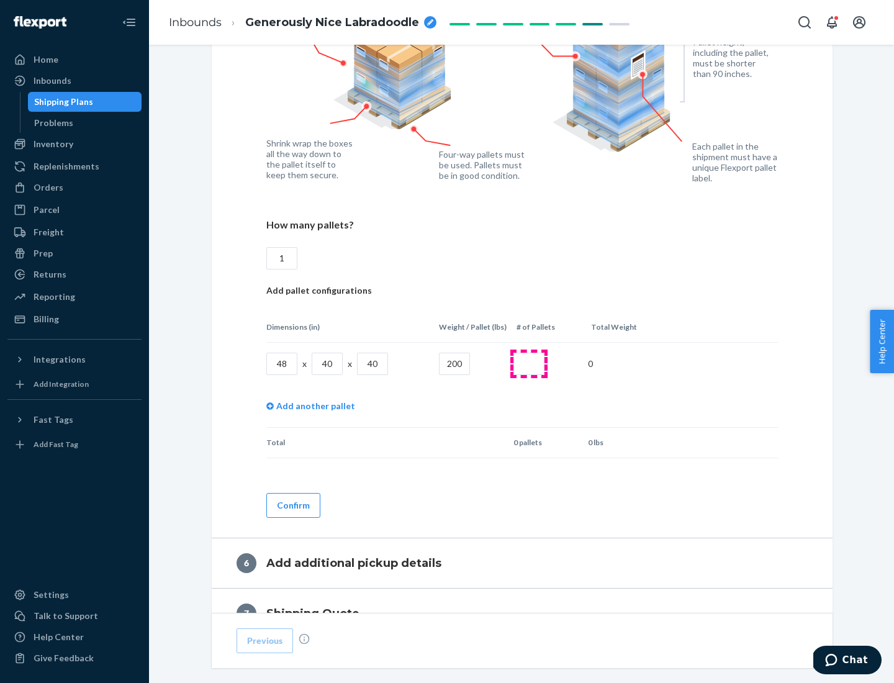
type input "200"
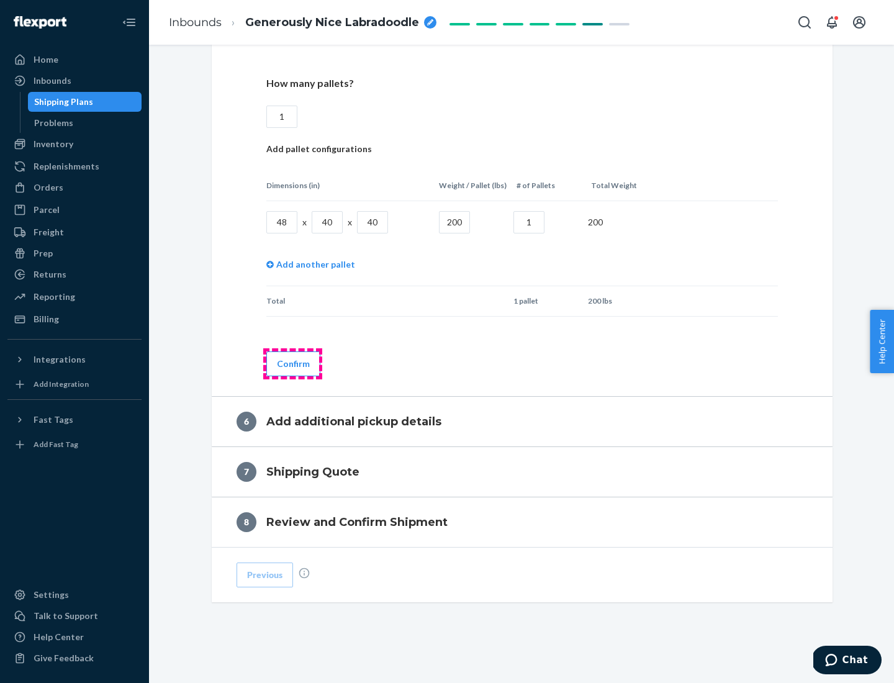
type input "1"
click at [292, 363] on button "Confirm" at bounding box center [293, 363] width 54 height 25
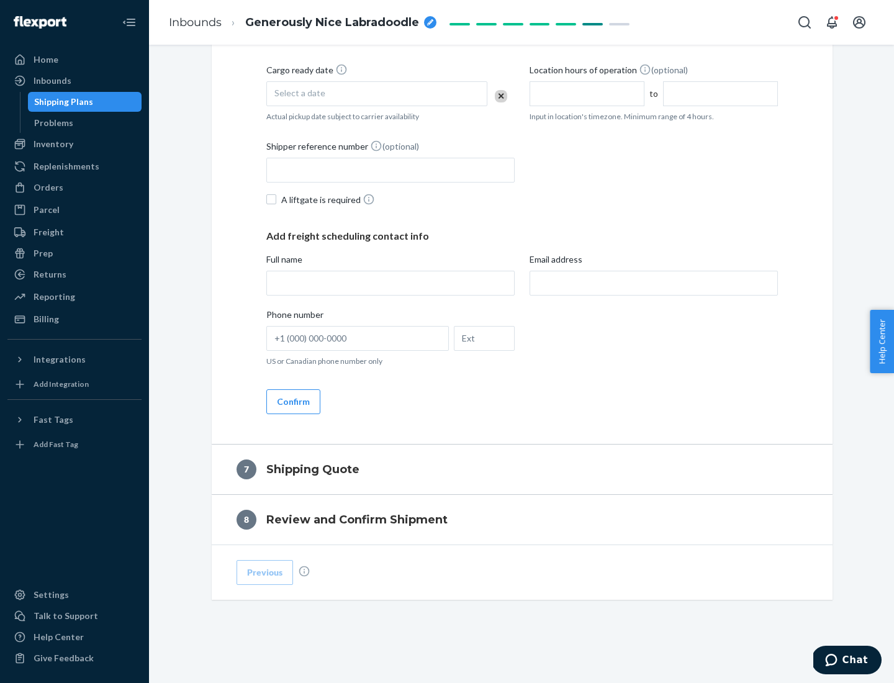
scroll to position [475, 0]
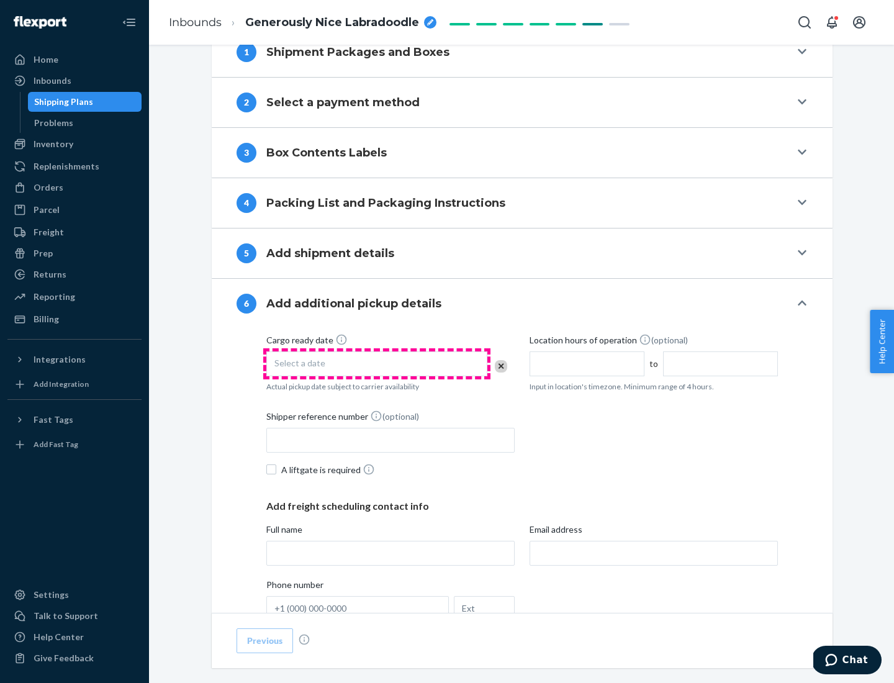
click at [377, 363] on div "Select a date" at bounding box center [376, 363] width 221 height 25
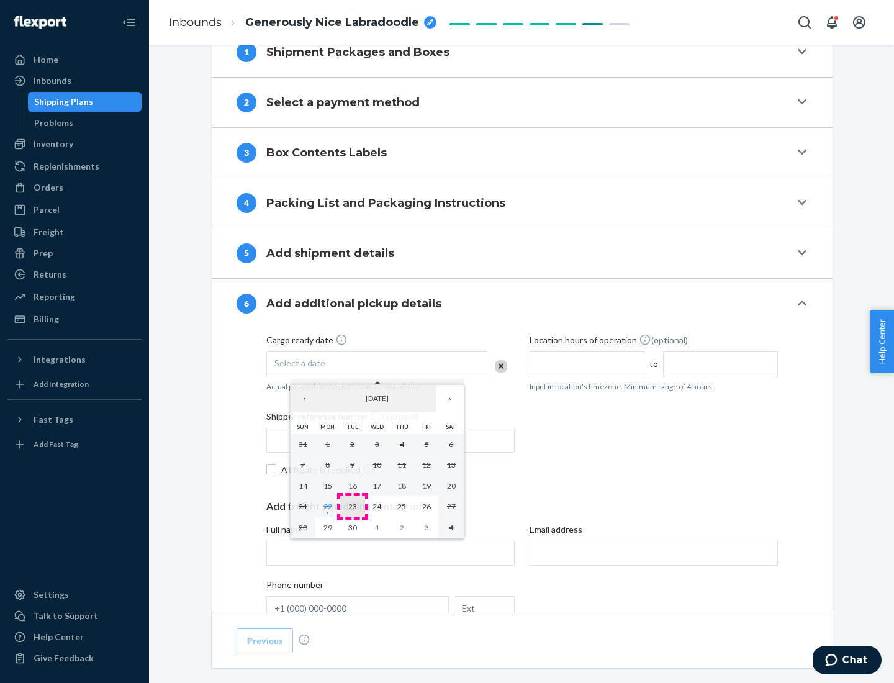
click at [352, 506] on abbr "23" at bounding box center [352, 506] width 9 height 9
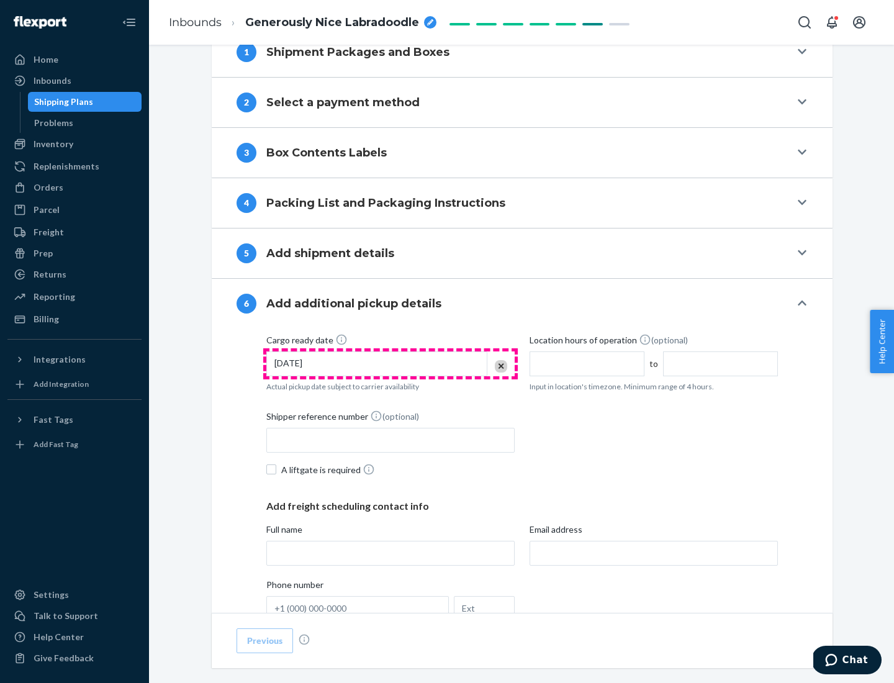
scroll to position [664, 0]
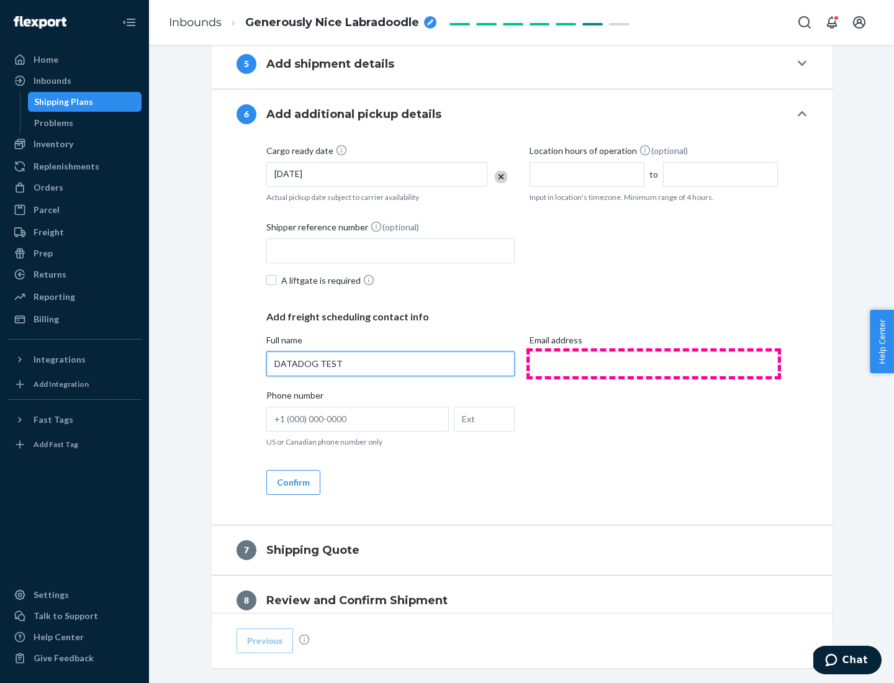
type input "DATADOG TEST"
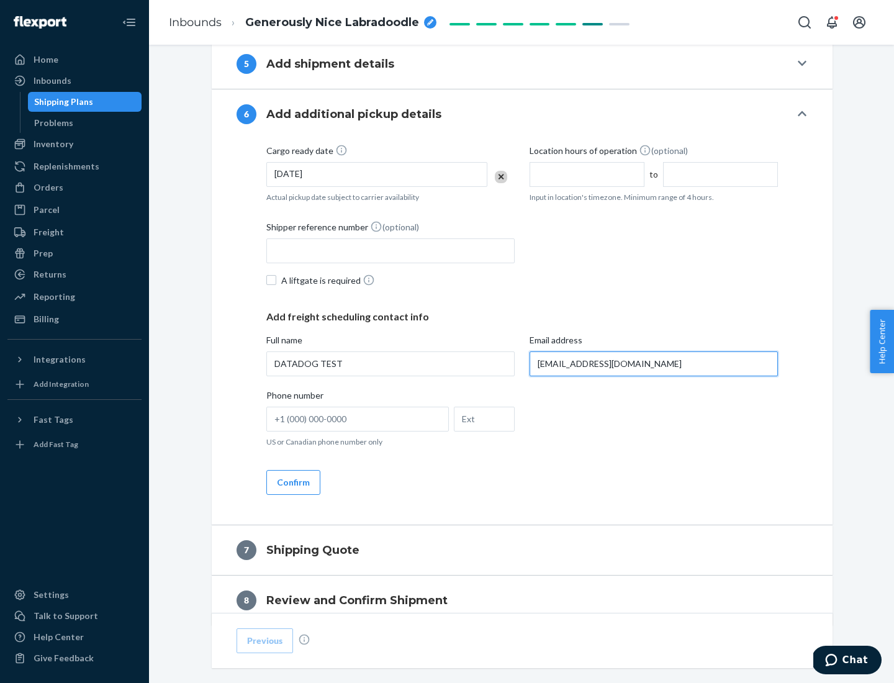
scroll to position [720, 0]
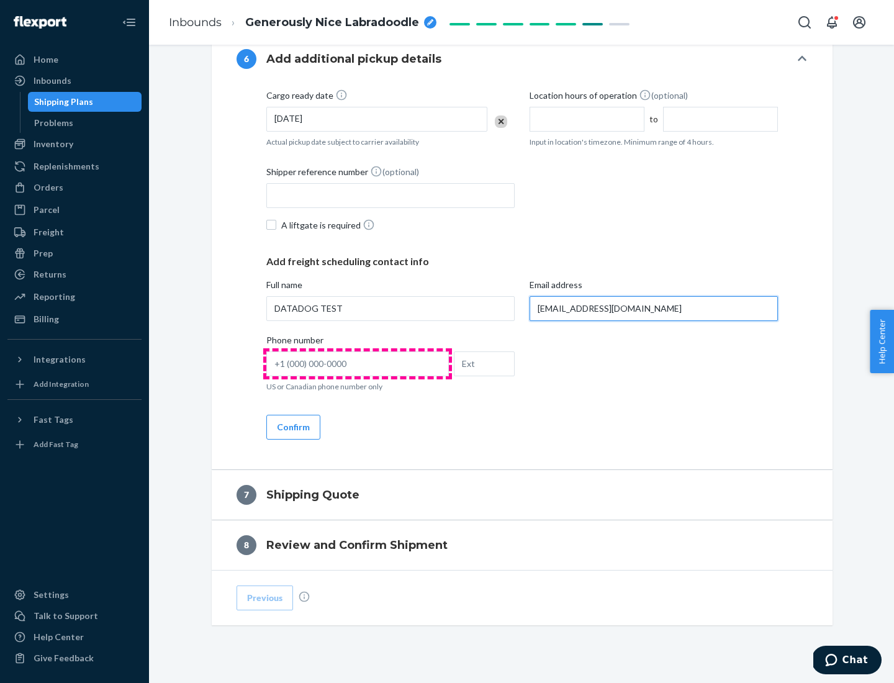
type input "[EMAIL_ADDRESS][DOMAIN_NAME]"
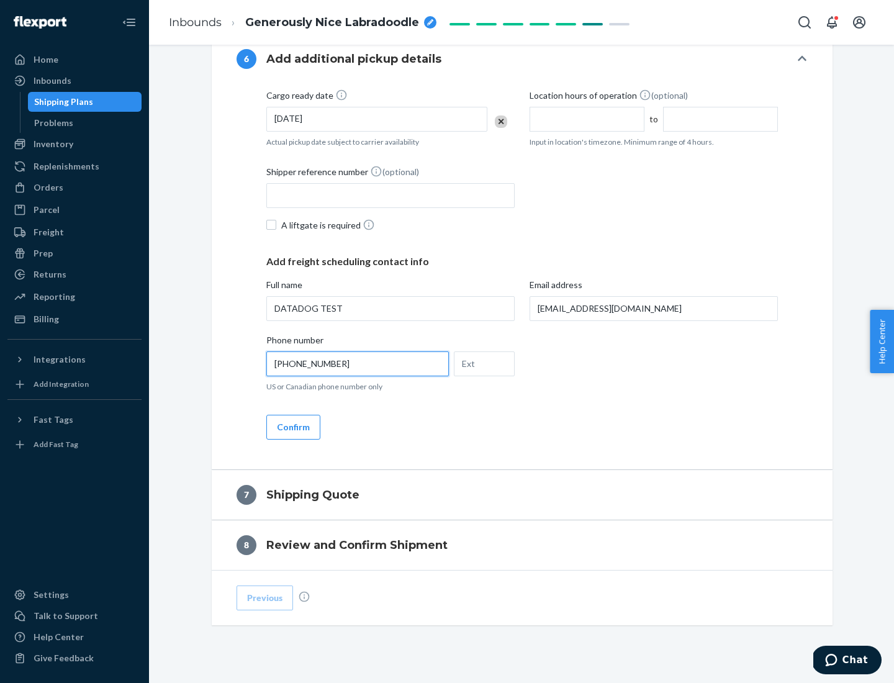
scroll to position [745, 0]
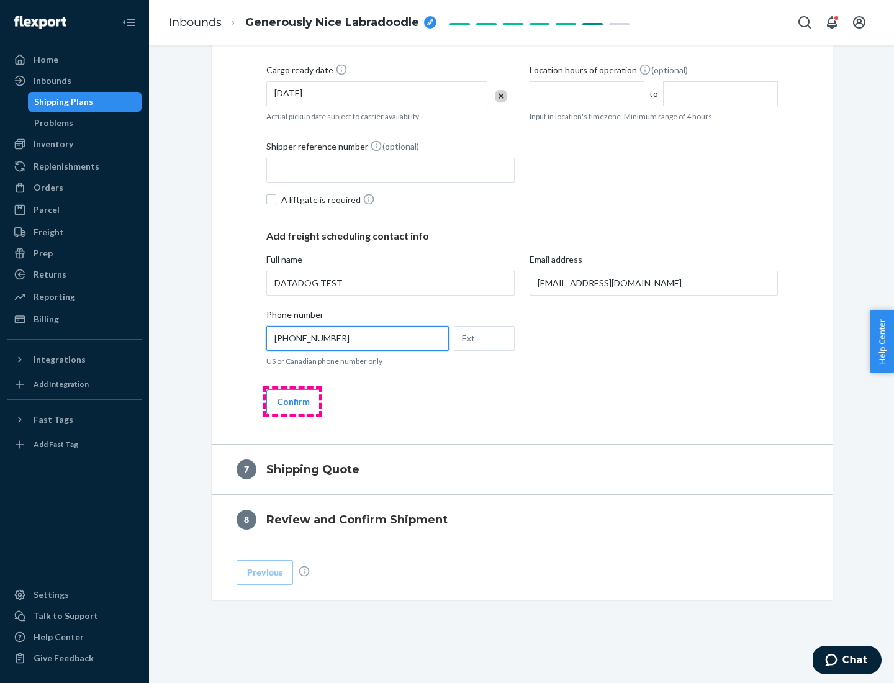
type input "[PHONE_NUMBER]"
click at [292, 401] on button "Confirm" at bounding box center [293, 401] width 54 height 25
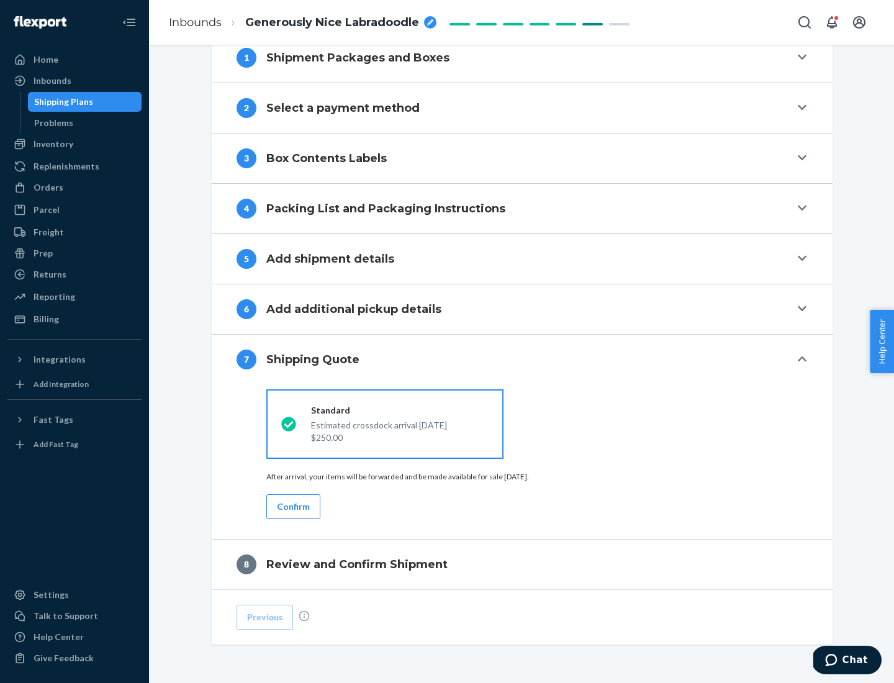
scroll to position [514, 0]
